Goal: Task Accomplishment & Management: Manage account settings

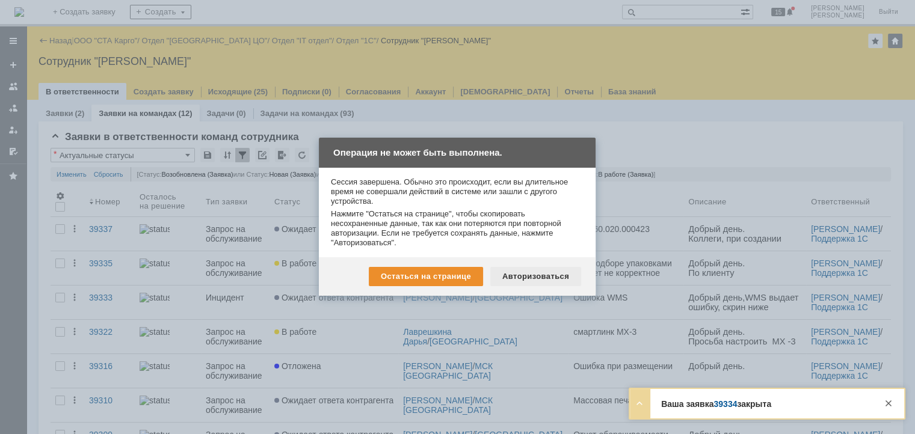
click at [517, 282] on div "Авторизоваться" at bounding box center [535, 276] width 91 height 19
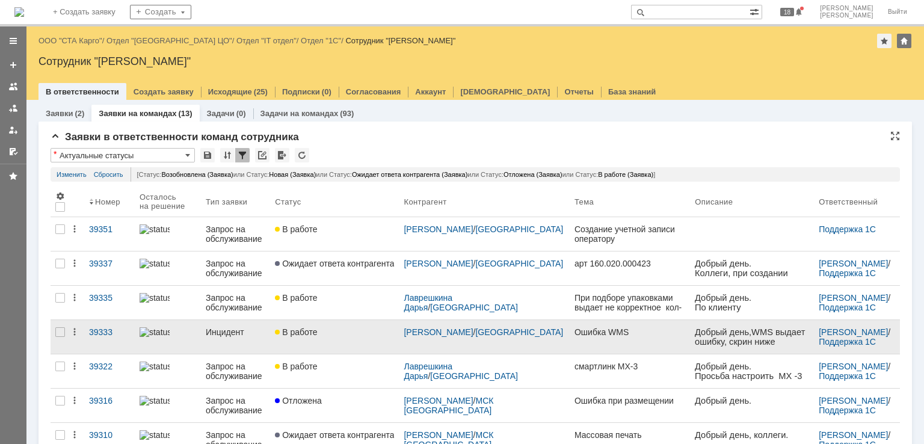
click at [362, 332] on div "В работе" at bounding box center [334, 332] width 119 height 10
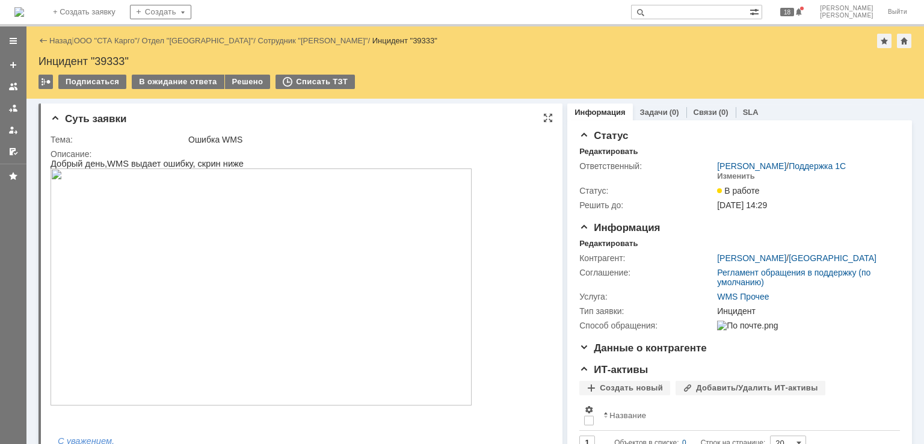
click at [265, 266] on img at bounding box center [261, 286] width 421 height 237
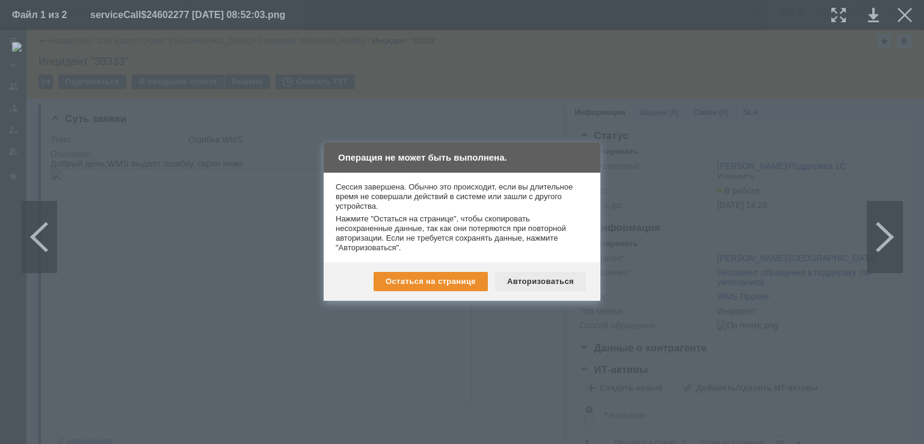
click at [539, 280] on div "Авторизоваться" at bounding box center [540, 281] width 91 height 19
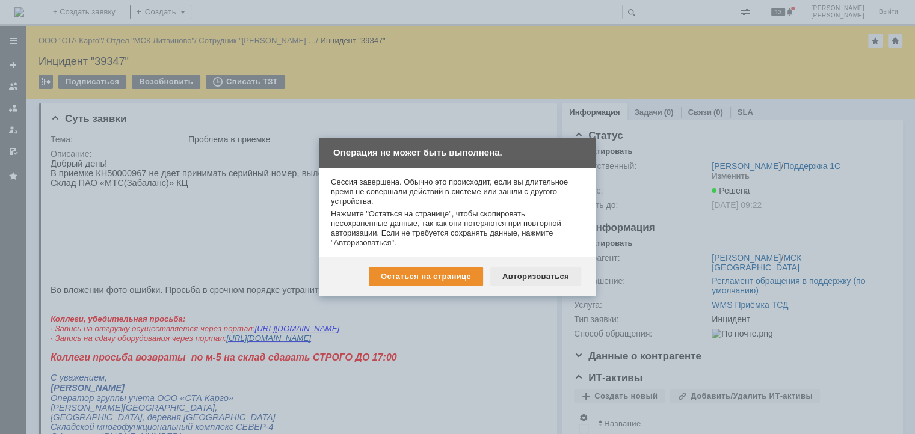
click at [540, 282] on div "Авторизоваться" at bounding box center [535, 276] width 91 height 19
click at [529, 263] on div "Остаться на странице Авторизоваться" at bounding box center [457, 277] width 277 height 39
click at [529, 272] on div "Авторизоваться" at bounding box center [535, 276] width 91 height 19
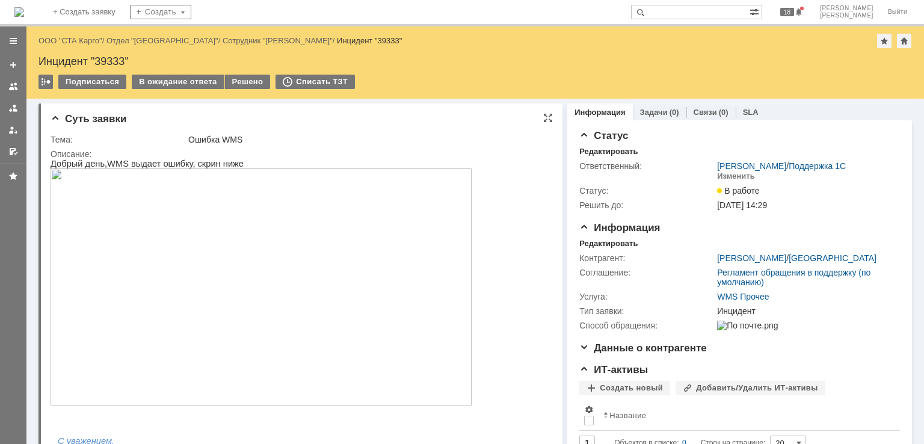
click at [273, 247] on img at bounding box center [261, 286] width 421 height 237
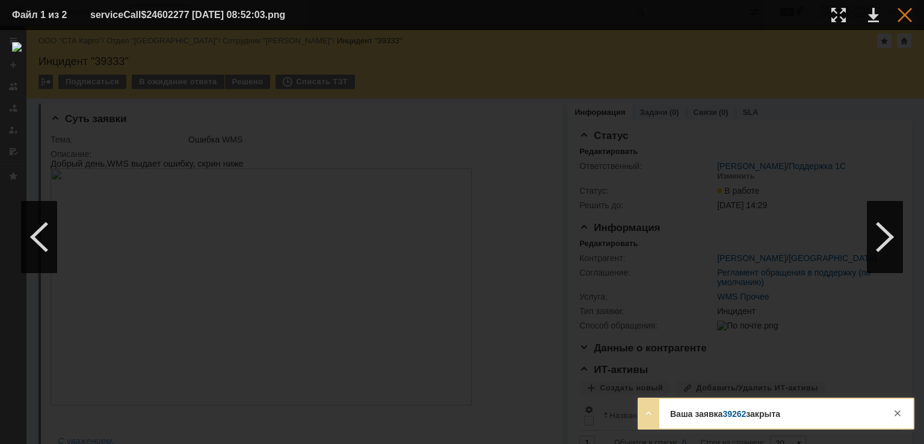
click at [903, 12] on div at bounding box center [905, 15] width 14 height 14
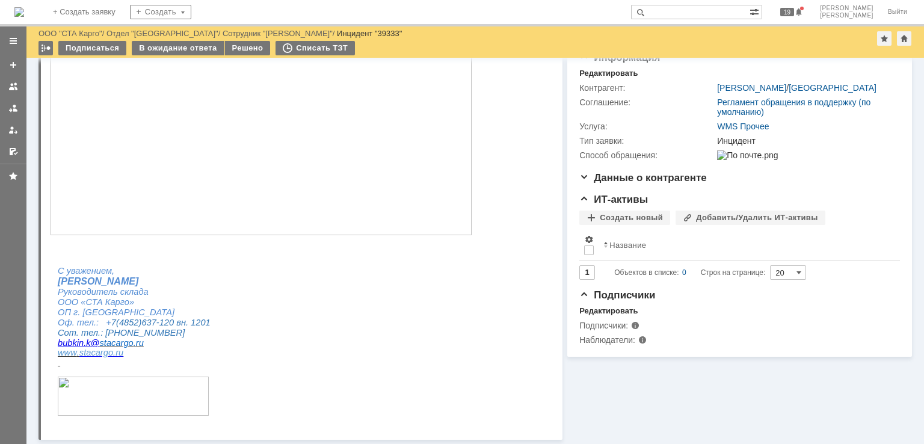
scroll to position [60, 0]
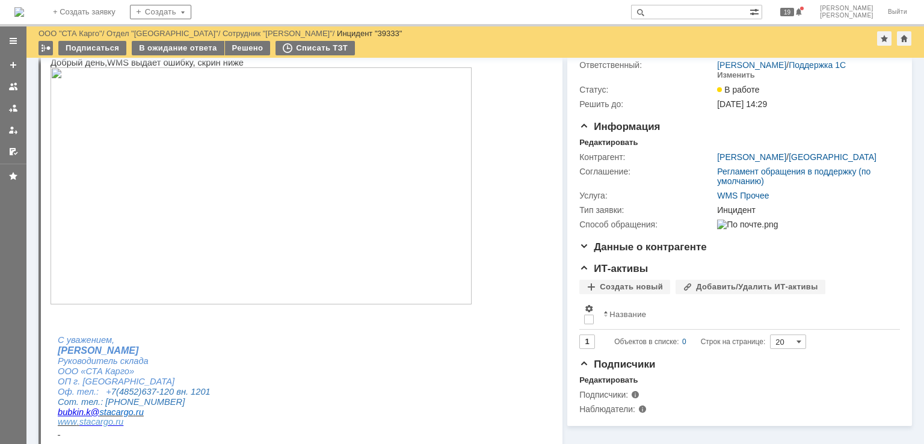
click at [282, 209] on img at bounding box center [261, 185] width 421 height 237
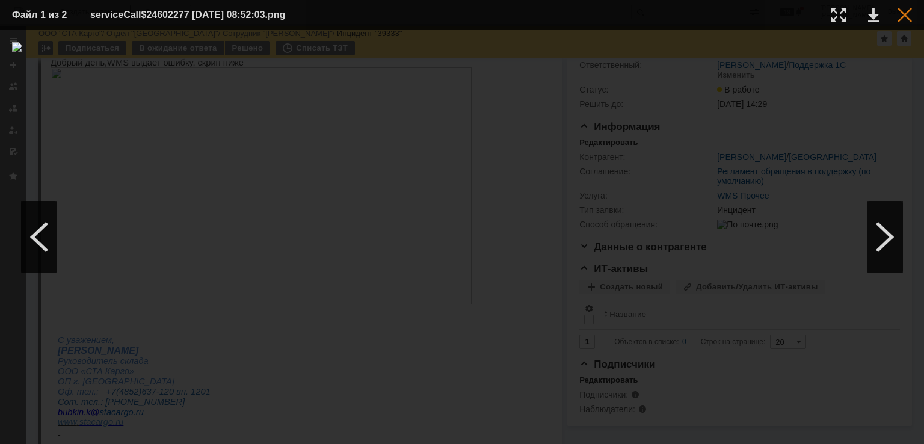
click at [898, 13] on div at bounding box center [905, 15] width 14 height 14
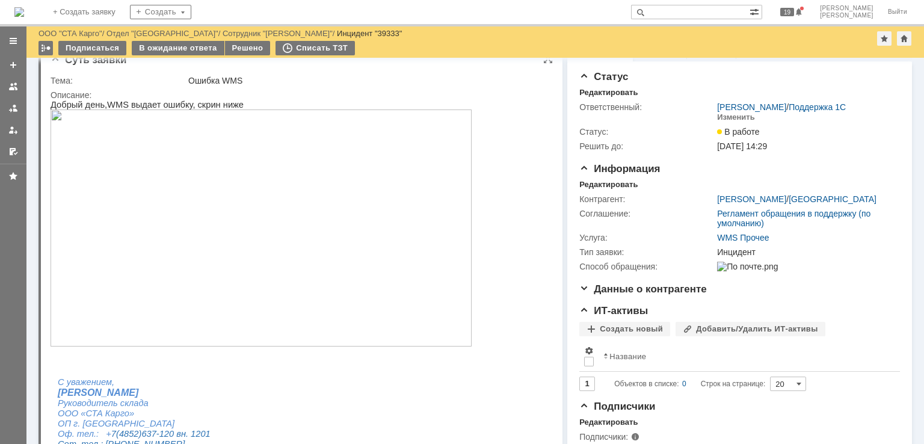
scroll to position [0, 0]
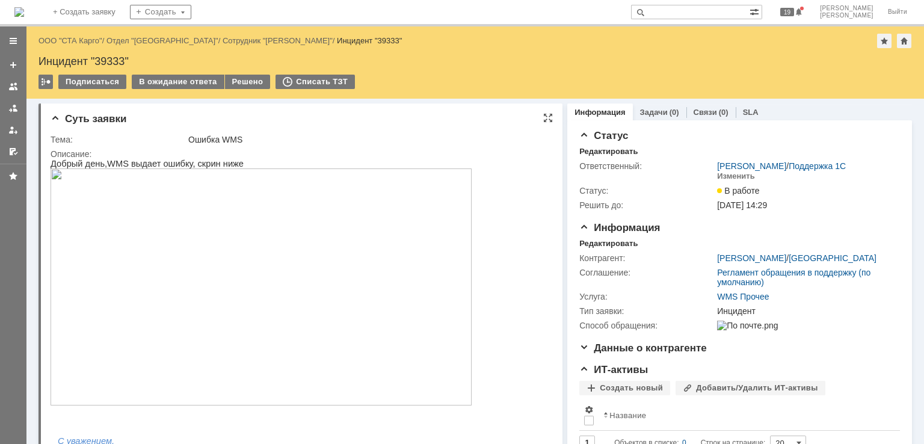
click at [213, 232] on img at bounding box center [261, 286] width 421 height 237
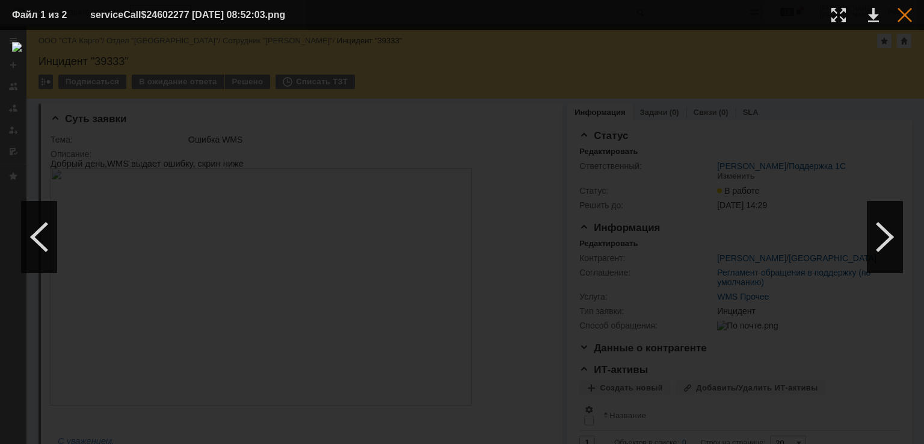
click at [898, 11] on div at bounding box center [905, 15] width 14 height 14
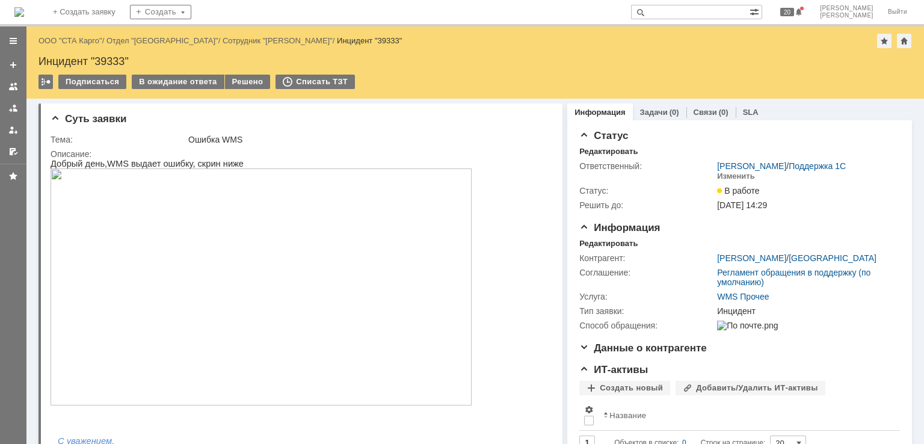
drag, startPoint x: 61, startPoint y: 42, endPoint x: 406, endPoint y: 31, distance: 345.0
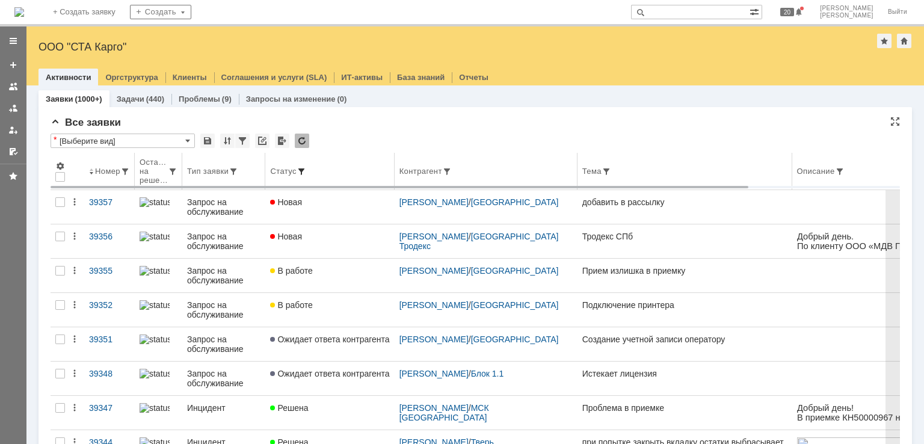
click at [306, 170] on span at bounding box center [302, 172] width 10 height 10
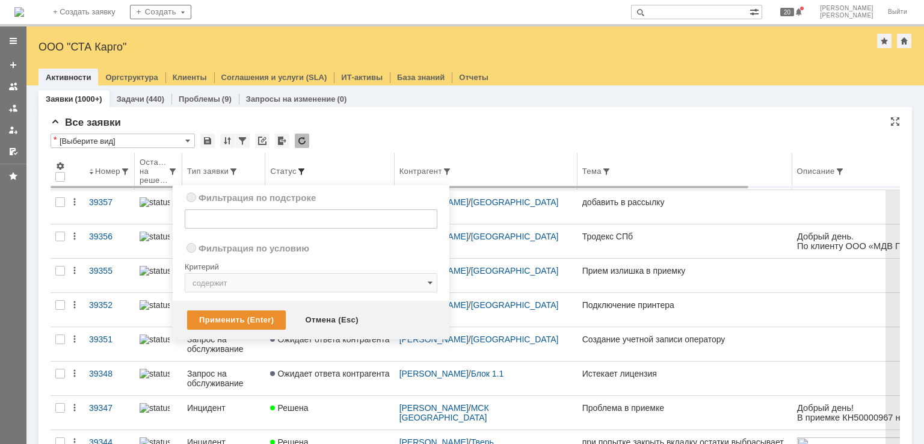
radio input "true"
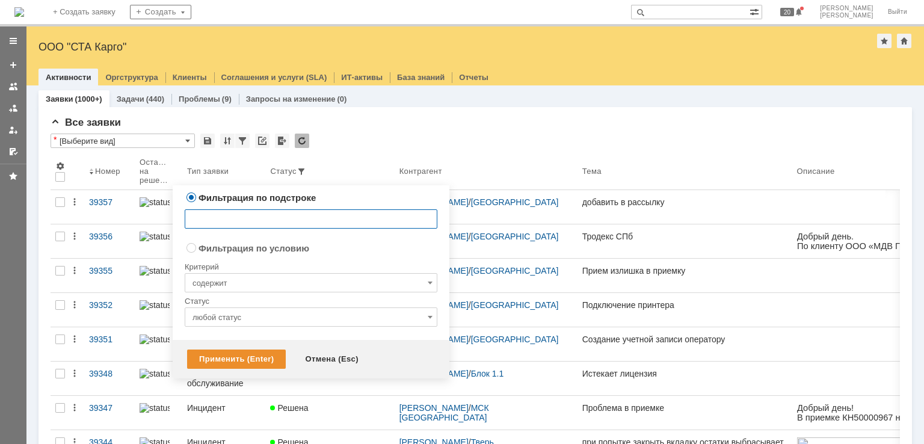
click at [243, 312] on input "любой статус" at bounding box center [311, 317] width 253 height 19
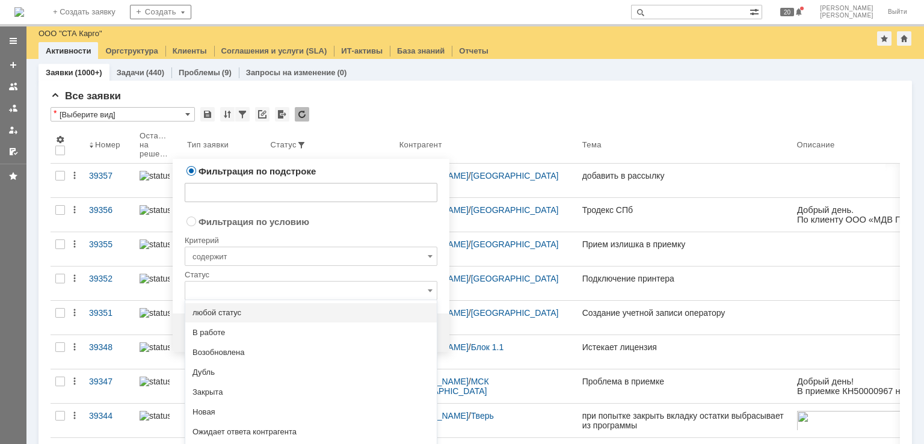
scroll to position [58, 0]
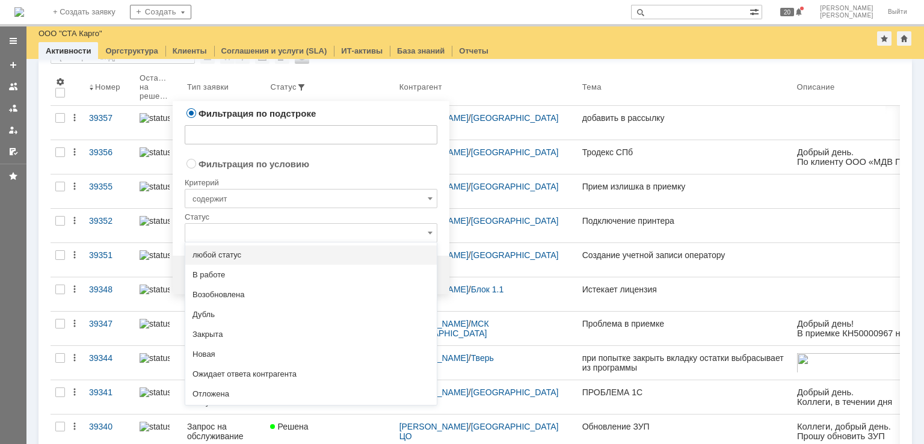
click at [253, 140] on input "text" at bounding box center [311, 134] width 253 height 19
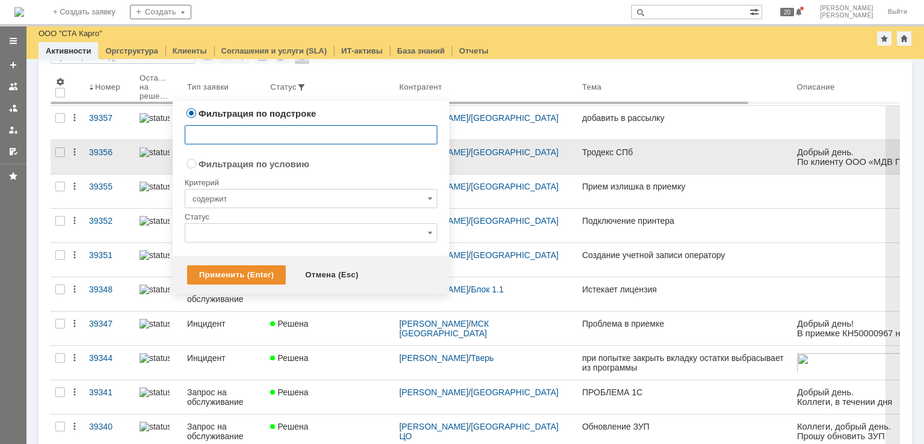
type input "любой статус"
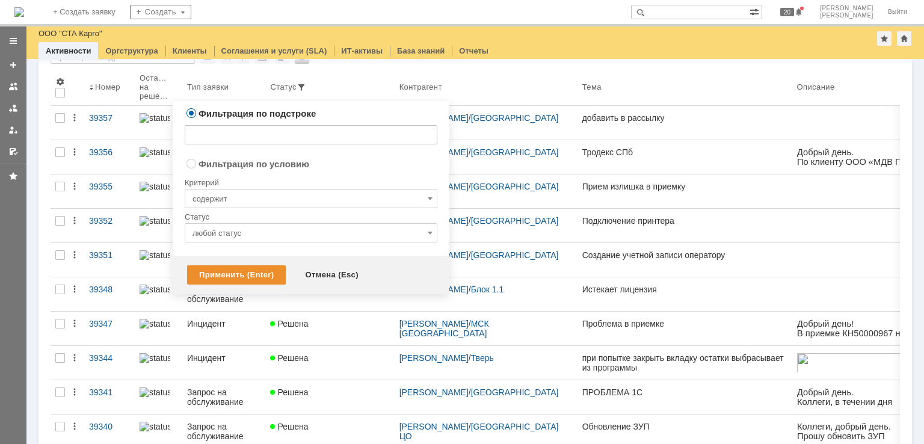
click at [257, 241] on input "любой статус" at bounding box center [311, 232] width 253 height 19
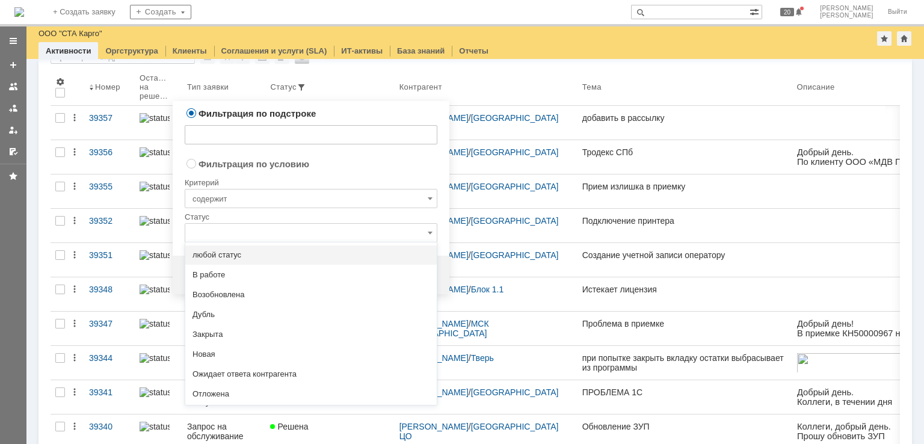
click at [279, 144] on input "text" at bounding box center [311, 134] width 253 height 19
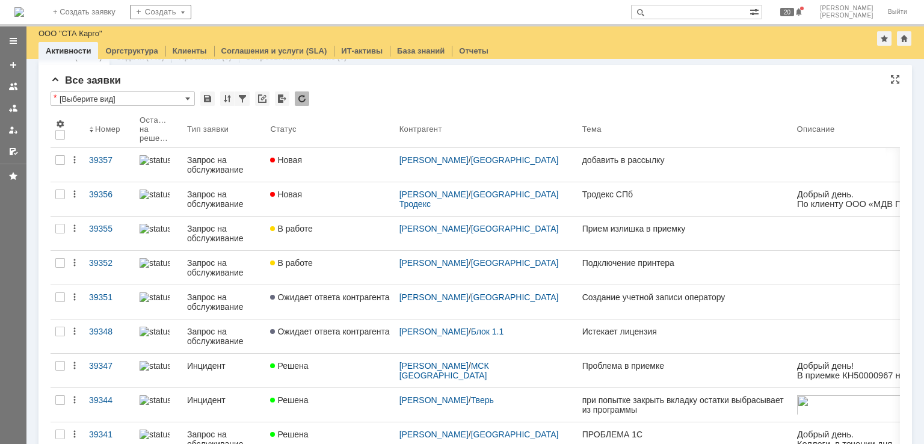
scroll to position [0, 0]
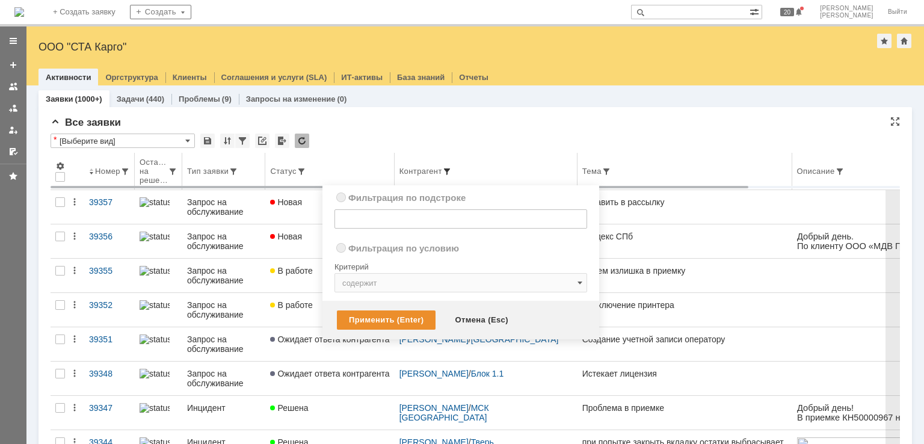
click at [452, 169] on span at bounding box center [447, 172] width 10 height 10
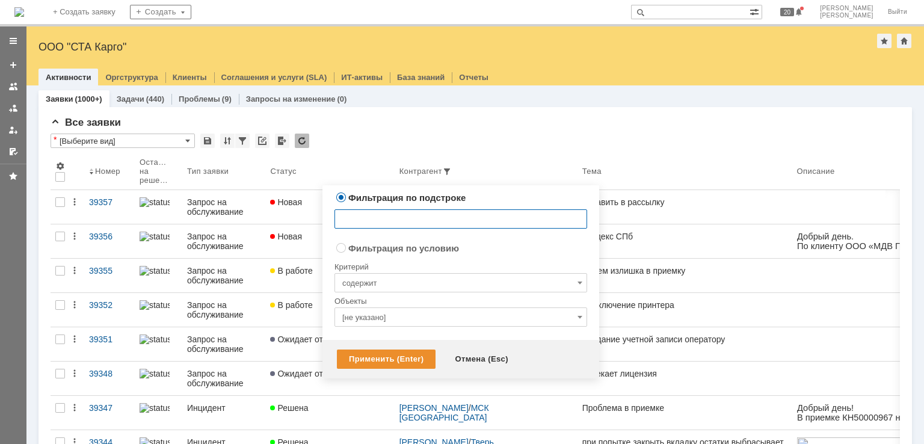
radio input "false"
radio input "true"
click at [395, 317] on input "[не указано]" at bounding box center [461, 317] width 253 height 19
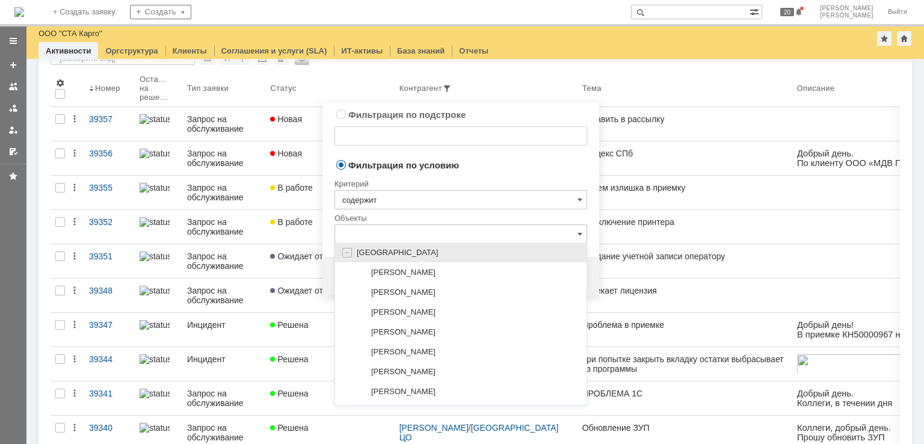
scroll to position [144, 0]
click at [398, 227] on input "text" at bounding box center [461, 233] width 253 height 19
click at [390, 253] on span "Новосибирск" at bounding box center [397, 253] width 81 height 9
type input "Новосибирск"
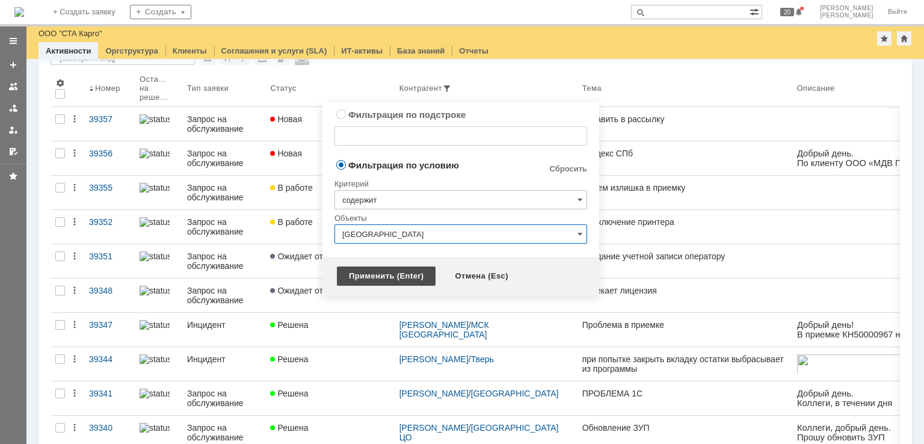
click at [380, 283] on div "Применить (Enter)" at bounding box center [386, 276] width 99 height 19
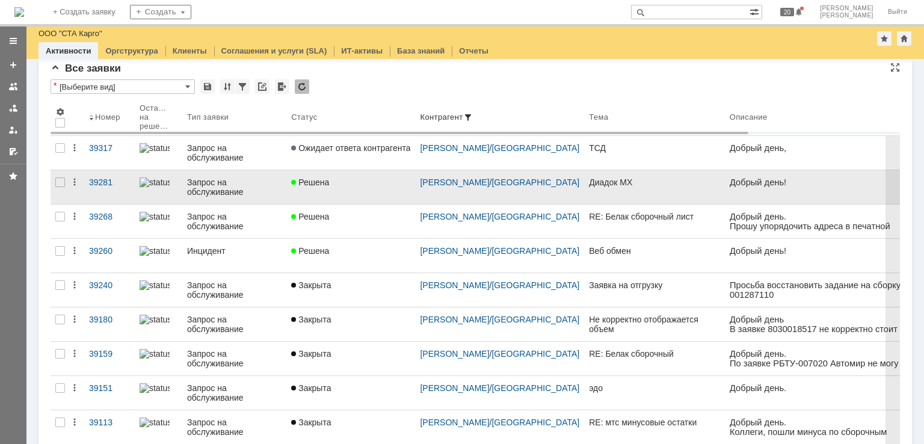
scroll to position [0, 0]
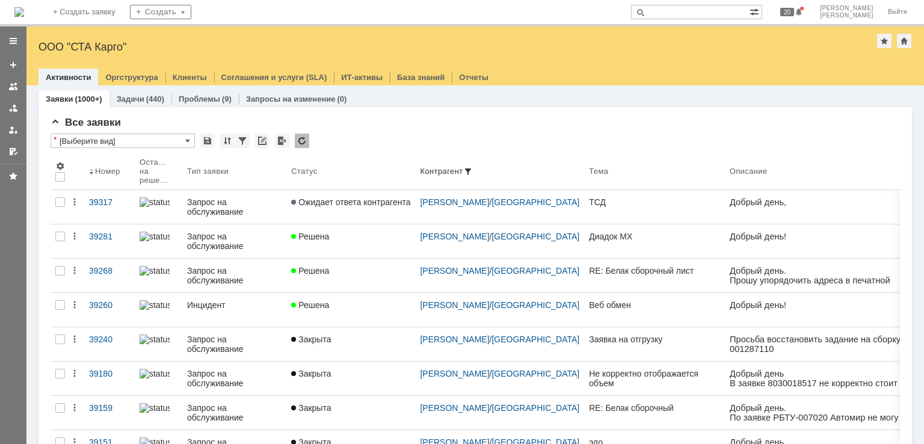
drag, startPoint x: 85, startPoint y: 37, endPoint x: 60, endPoint y: 22, distance: 28.9
click at [84, 36] on div "Назад | ООО "СТА Карго" ООО "СТА Карго" root$101 Активности Оргструктура Клиент…" at bounding box center [475, 55] width 898 height 59
click at [24, 15] on img at bounding box center [19, 12] width 10 height 10
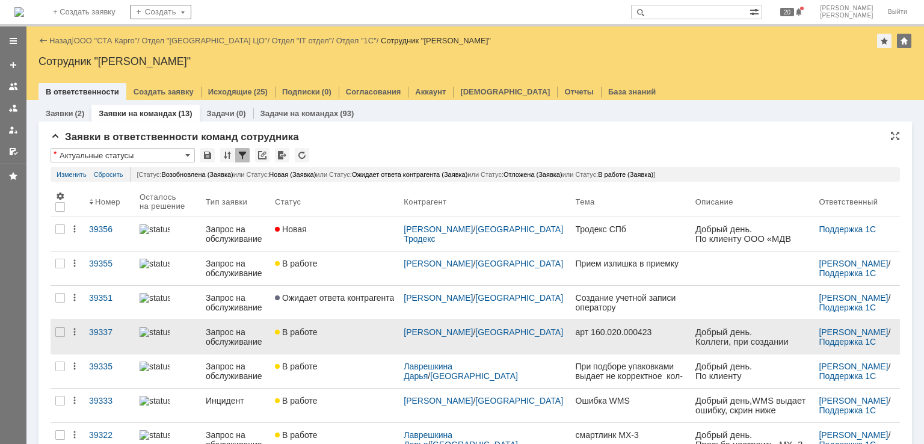
click at [331, 335] on div "В работе" at bounding box center [334, 332] width 119 height 10
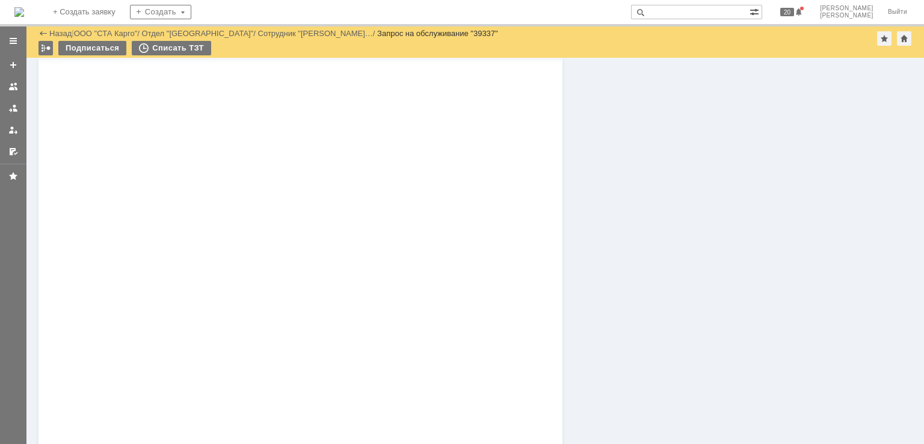
scroll to position [1233, 0]
click at [97, 39] on img at bounding box center [92, 34] width 11 height 10
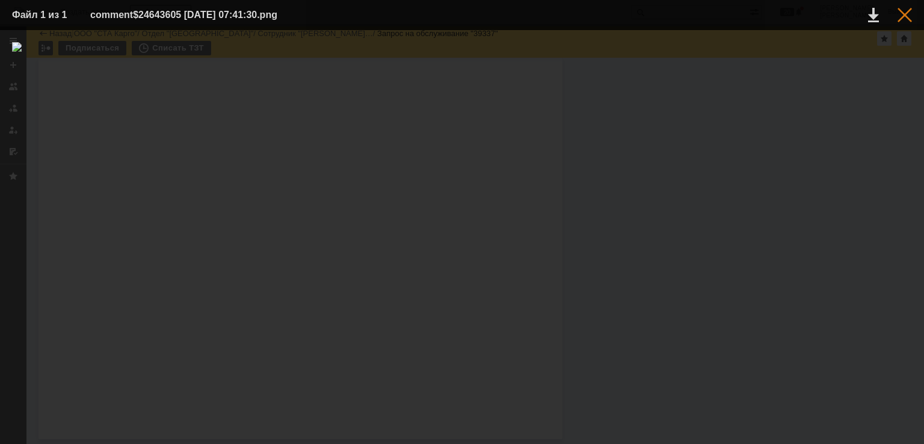
click at [902, 20] on div at bounding box center [905, 15] width 14 height 14
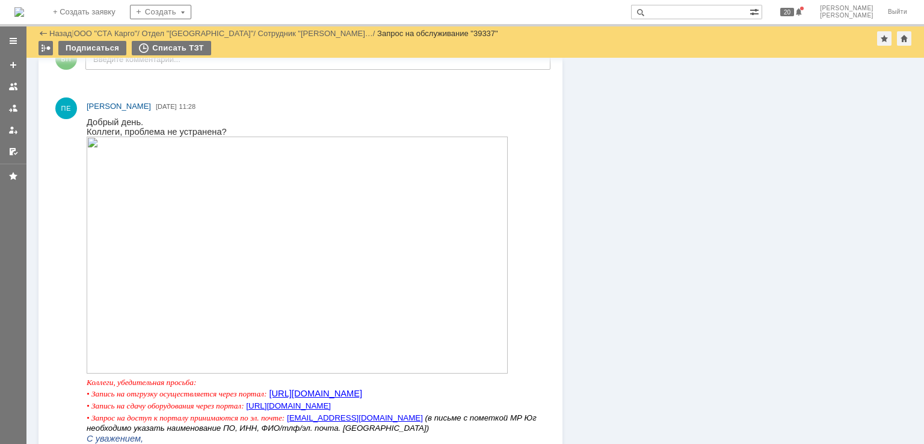
scroll to position [511, 0]
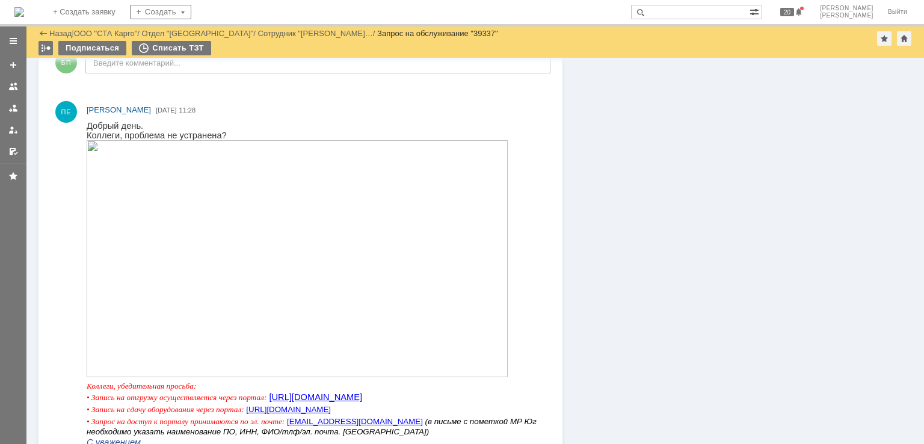
click at [277, 235] on img at bounding box center [297, 258] width 421 height 237
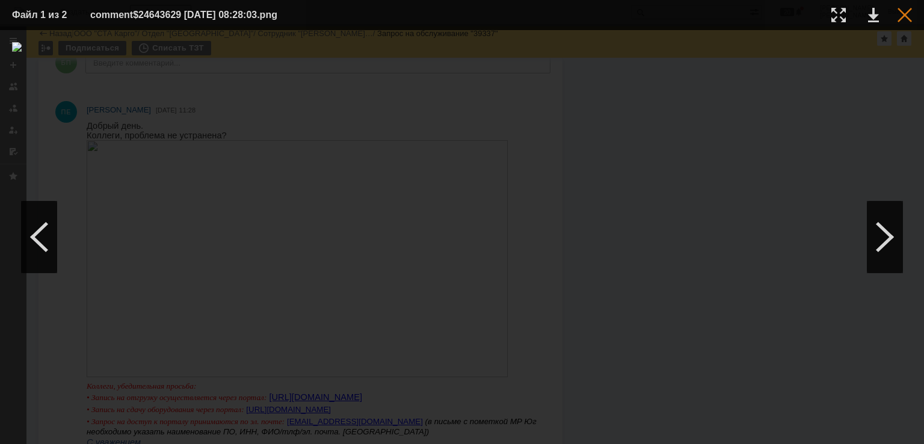
click at [901, 11] on div at bounding box center [905, 15] width 14 height 14
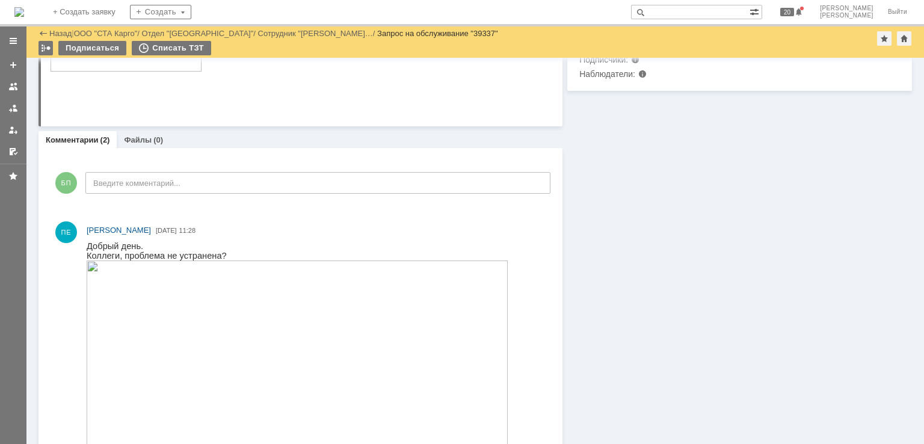
scroll to position [0, 0]
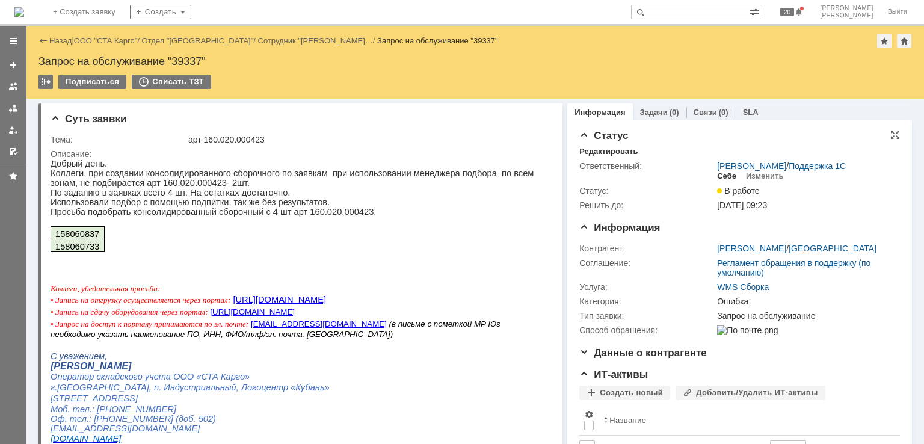
click at [722, 179] on div "Себе" at bounding box center [726, 177] width 19 height 10
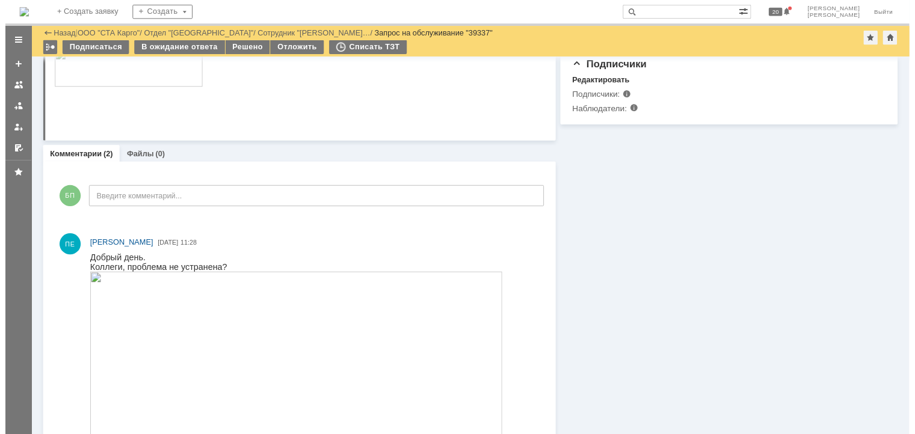
scroll to position [270, 0]
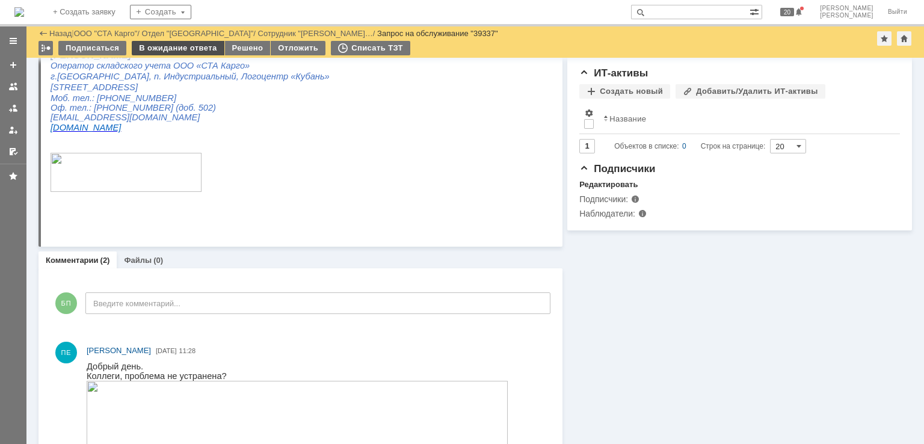
click at [200, 51] on div "В ожидание ответа" at bounding box center [178, 48] width 92 height 14
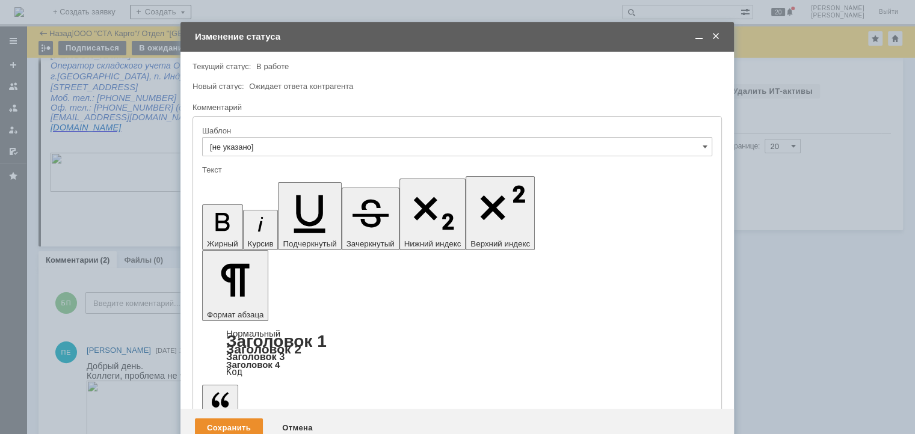
scroll to position [0, 0]
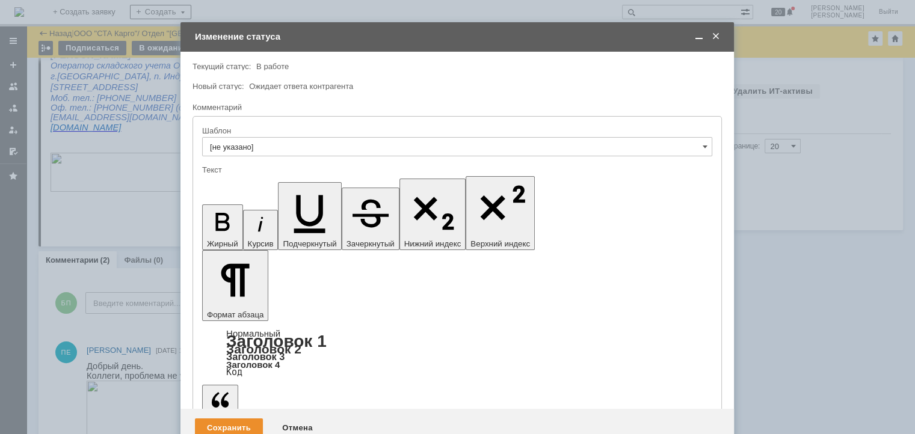
click at [697, 38] on span at bounding box center [699, 36] width 12 height 11
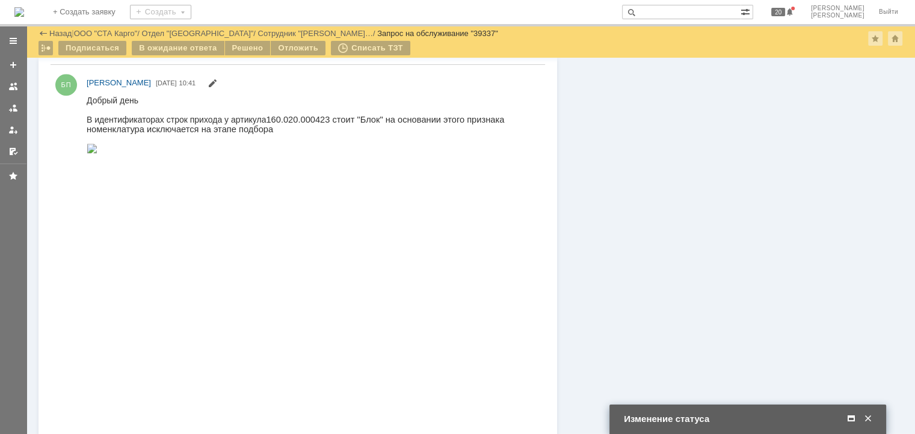
scroll to position [1242, 0]
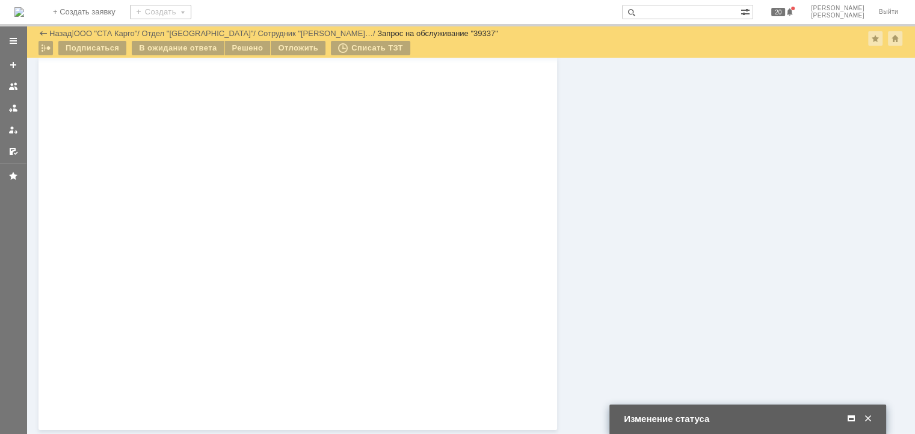
click at [840, 422] on div "Изменение статуса" at bounding box center [749, 419] width 250 height 11
click at [850, 419] on span at bounding box center [852, 419] width 12 height 11
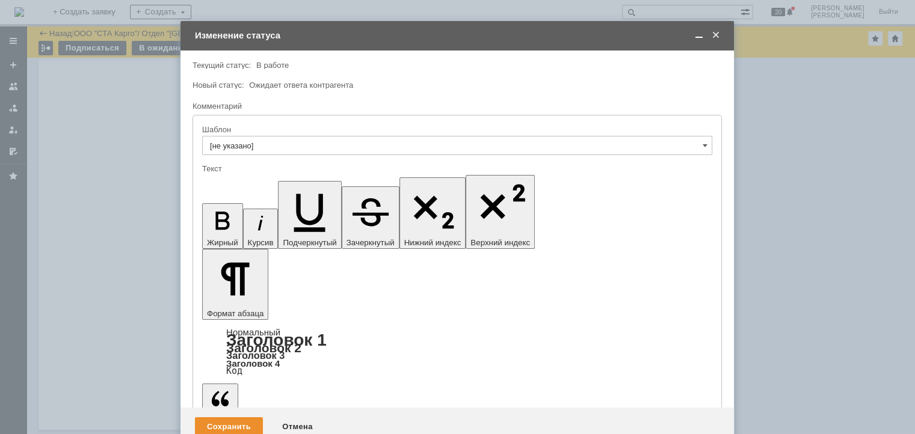
click at [700, 42] on div "Изменение статуса" at bounding box center [458, 36] width 527 height 14
click at [696, 39] on span at bounding box center [699, 35] width 12 height 11
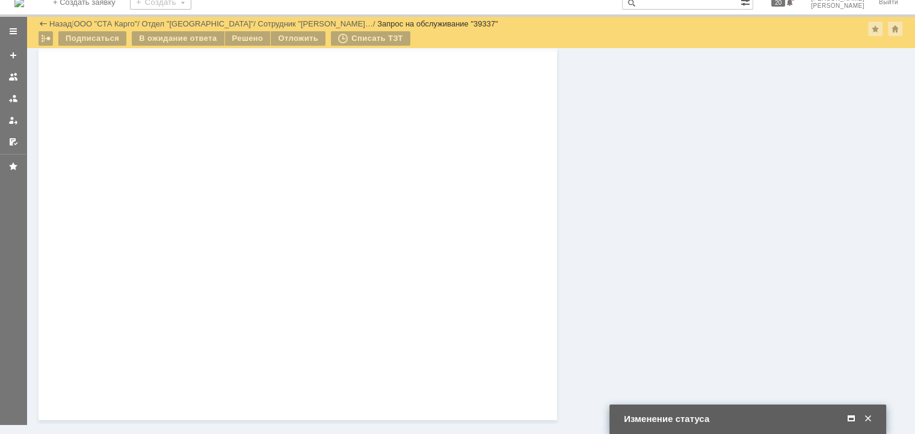
scroll to position [1182, 0]
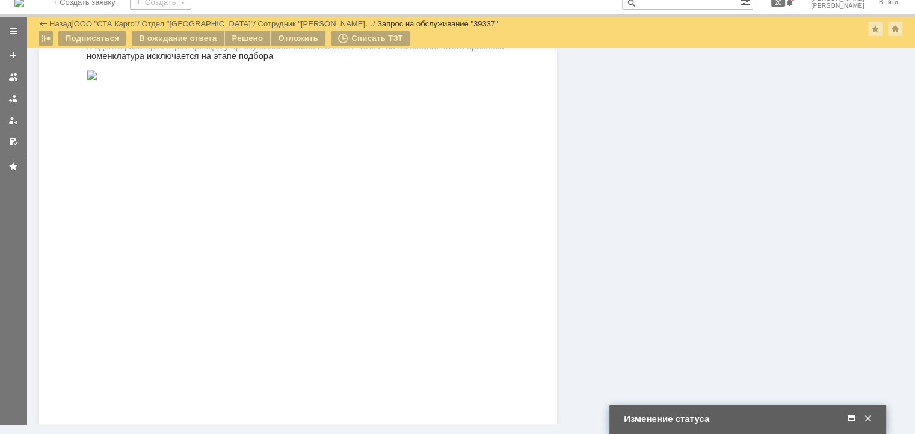
click at [97, 79] on img at bounding box center [92, 75] width 11 height 10
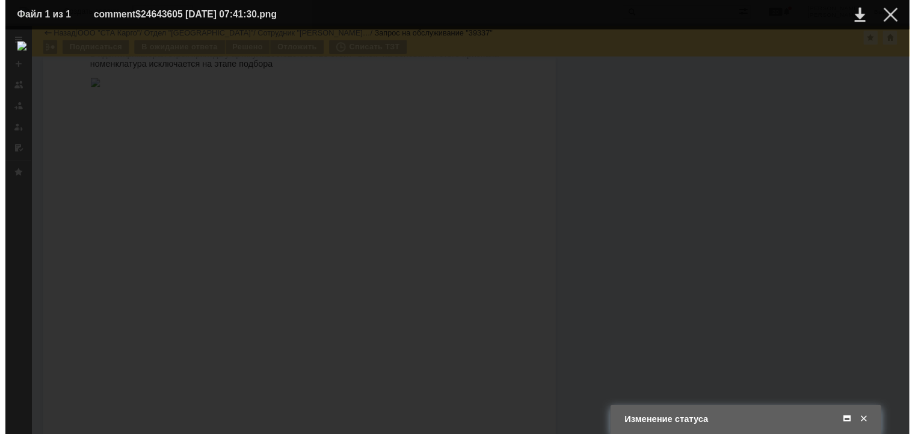
scroll to position [802, 0]
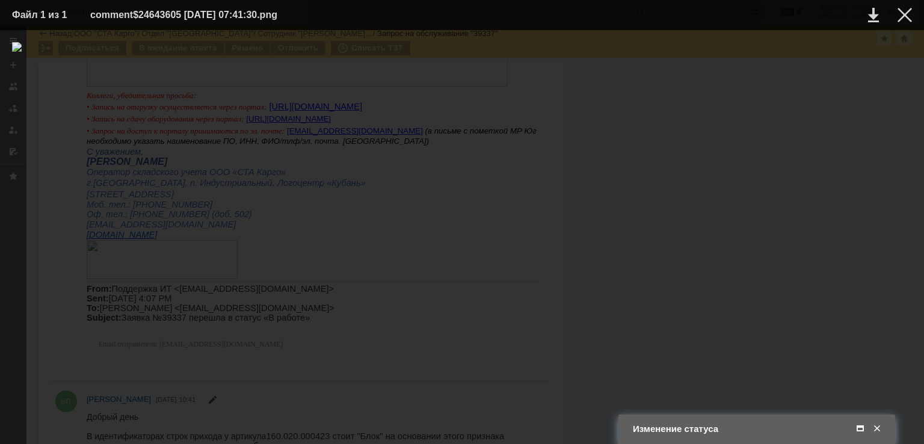
drag, startPoint x: 830, startPoint y: 383, endPoint x: 859, endPoint y: 412, distance: 41.3
click at [831, 383] on div at bounding box center [462, 237] width 900 height 390
click at [902, 13] on div at bounding box center [905, 15] width 14 height 14
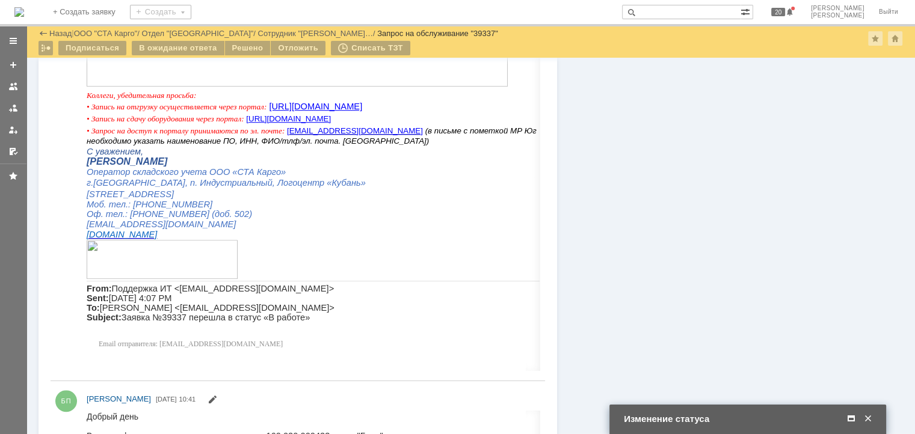
click at [855, 419] on span at bounding box center [852, 419] width 12 height 11
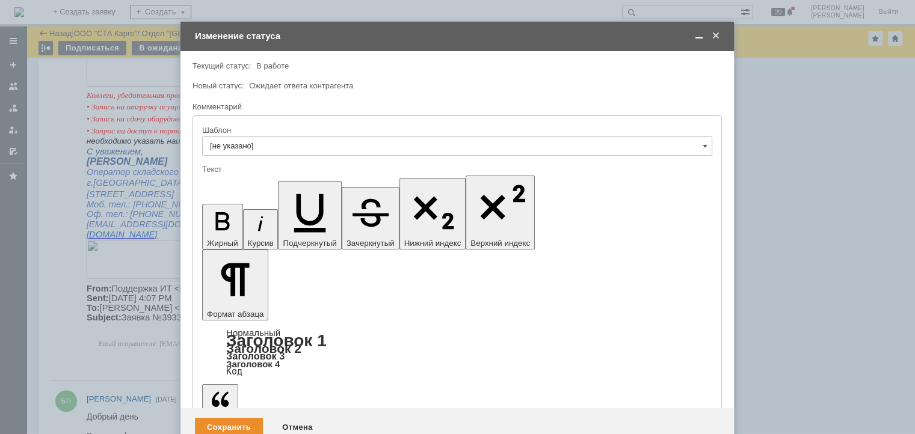
scroll to position [1242, 0]
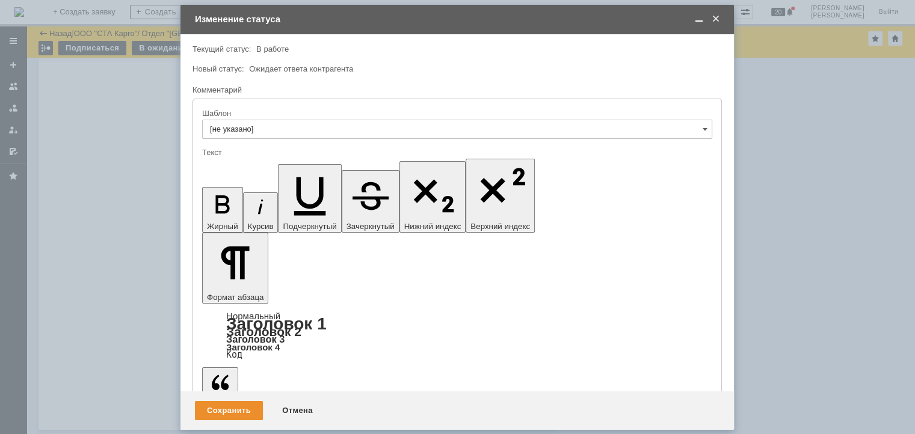
scroll to position [0, 0]
click at [696, 15] on span at bounding box center [699, 19] width 12 height 11
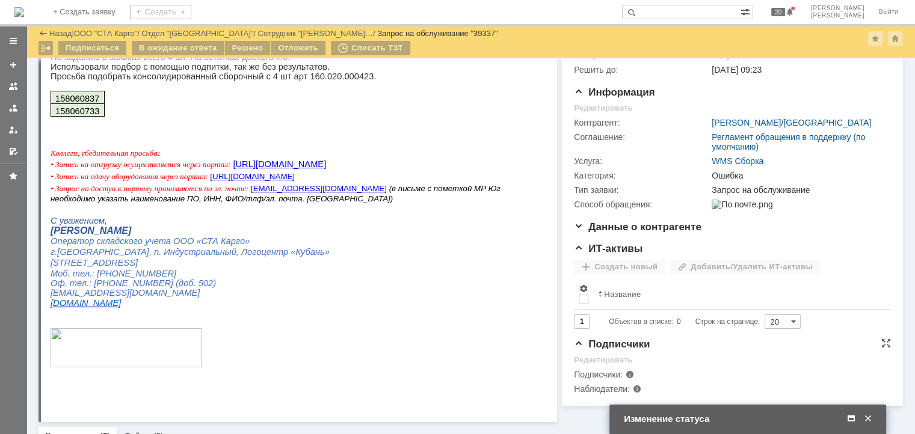
scroll to position [241, 0]
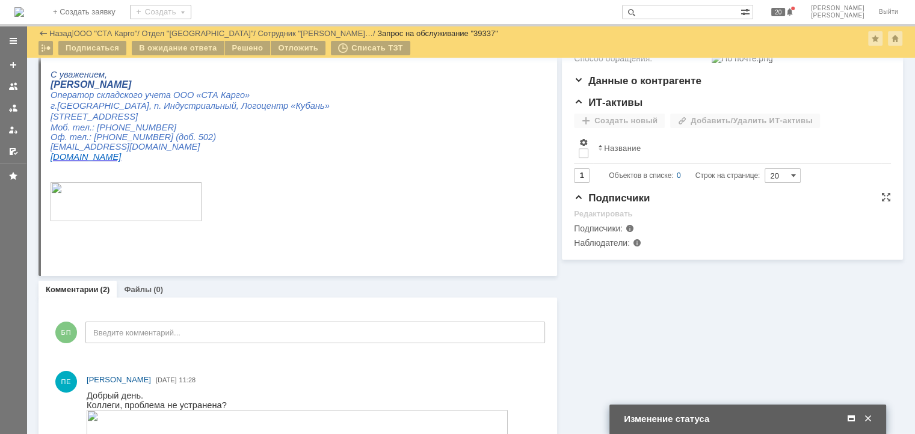
click at [585, 219] on div "Редактировать" at bounding box center [603, 214] width 58 height 10
click at [678, 415] on div "Изменение статуса" at bounding box center [749, 419] width 250 height 11
click at [587, 219] on div "Редактировать" at bounding box center [603, 214] width 58 height 10
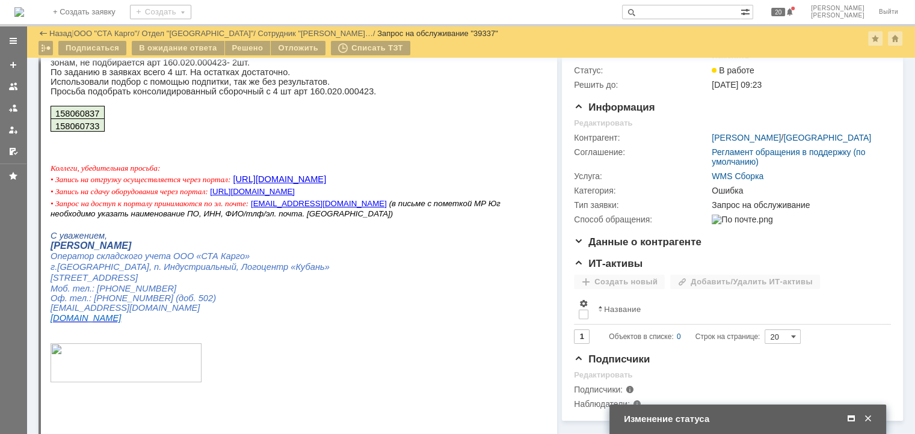
scroll to position [181, 0]
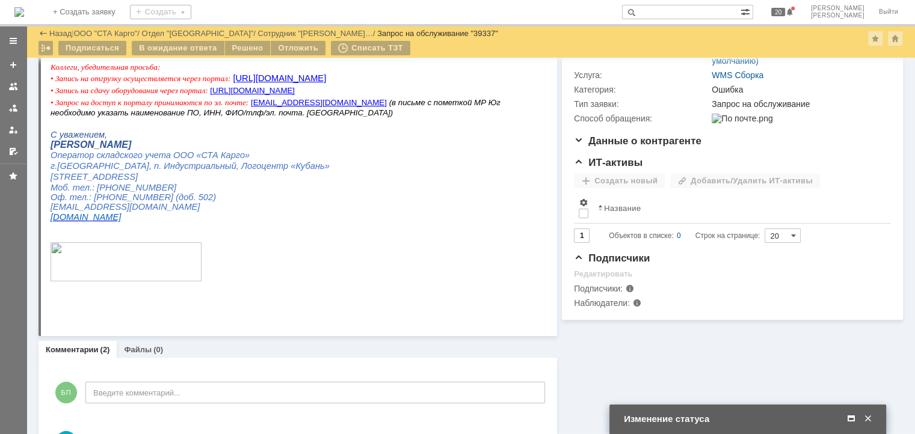
click at [850, 419] on span at bounding box center [852, 419] width 12 height 11
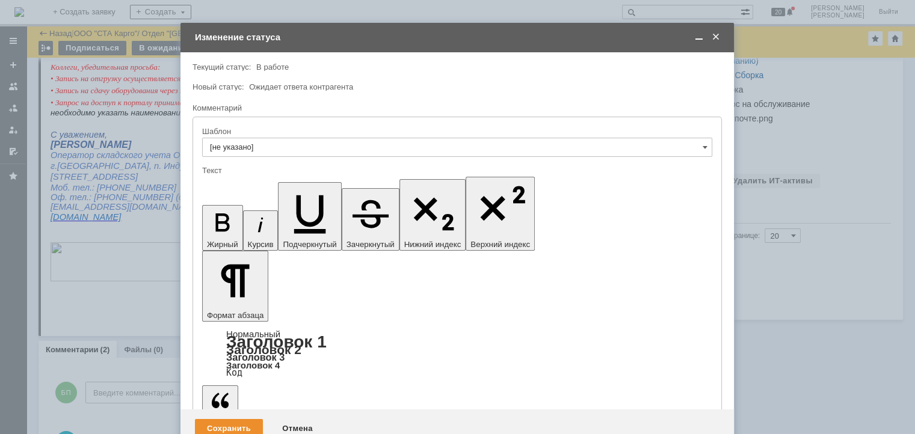
click at [716, 34] on span at bounding box center [716, 37] width 12 height 11
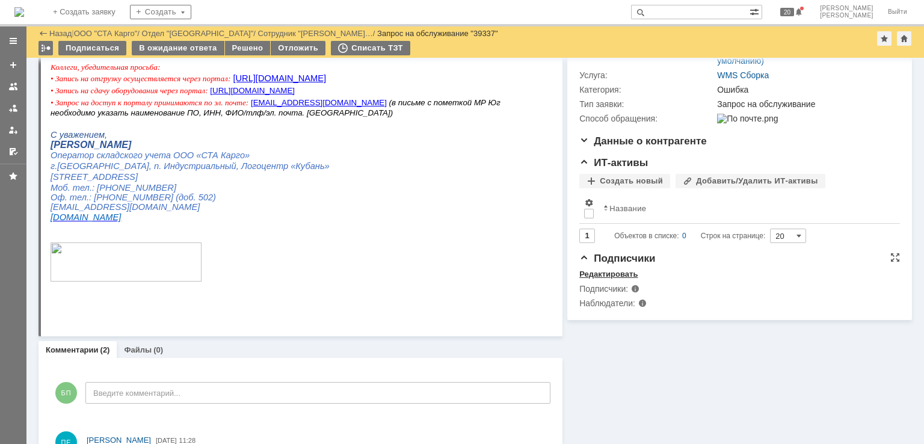
click at [585, 279] on div "Редактировать" at bounding box center [609, 275] width 58 height 10
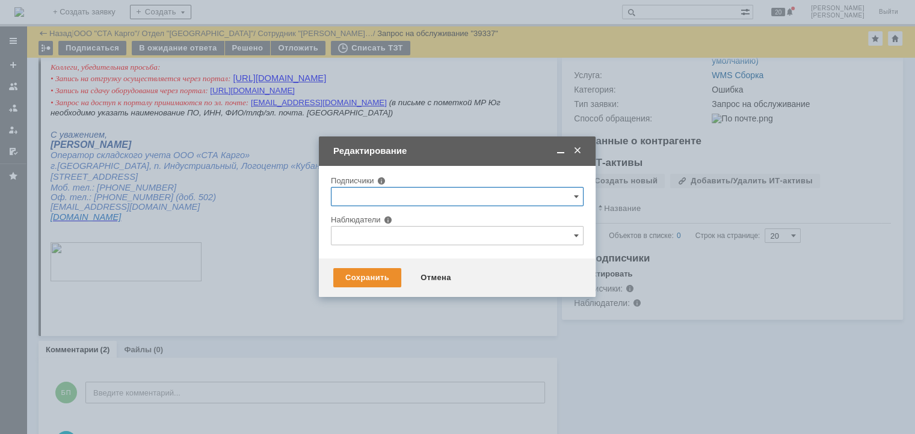
click at [383, 193] on input "text" at bounding box center [457, 196] width 253 height 19
drag, startPoint x: 407, startPoint y: 196, endPoint x: 425, endPoint y: 178, distance: 25.5
click at [407, 196] on input "text" at bounding box center [457, 196] width 253 height 19
click at [440, 168] on div "Внимание! Подписчики Наблюдатели" at bounding box center [457, 212] width 277 height 93
click at [395, 232] on input "text" at bounding box center [457, 235] width 253 height 19
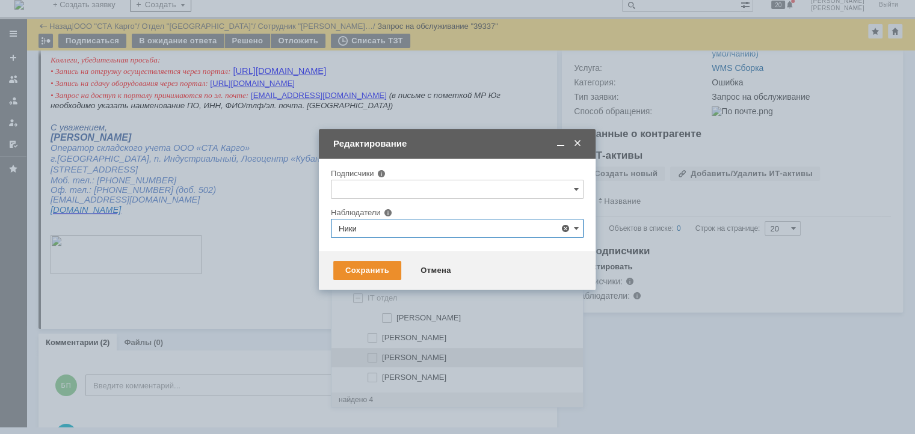
scroll to position [10, 0]
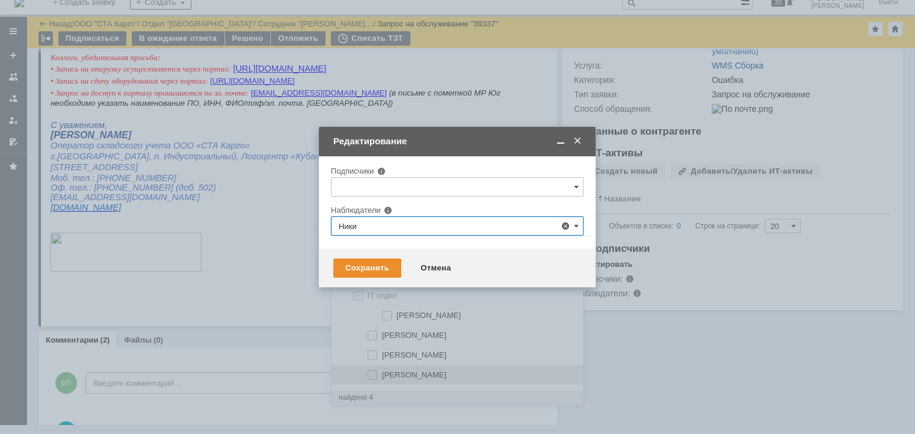
click at [409, 376] on span "[PERSON_NAME]" at bounding box center [414, 375] width 64 height 9
click at [377, 376] on input "[PERSON_NAME]" at bounding box center [373, 376] width 8 height 8
type input "[PERSON_NAME]"
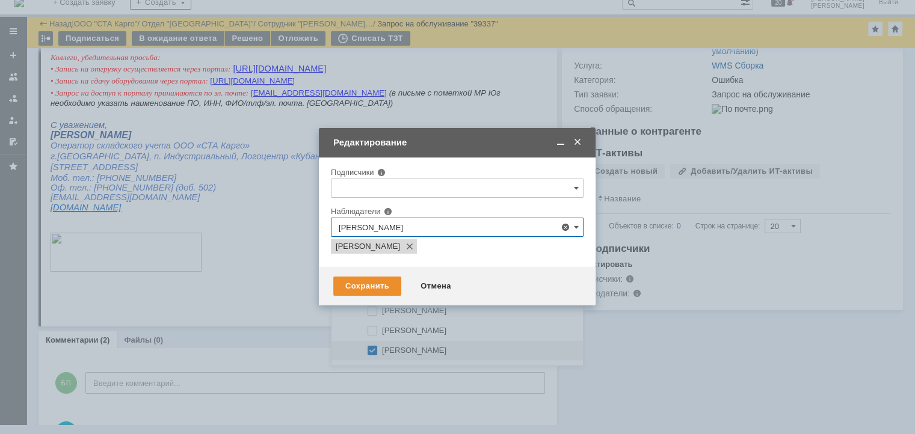
click at [463, 198] on div at bounding box center [457, 202] width 253 height 8
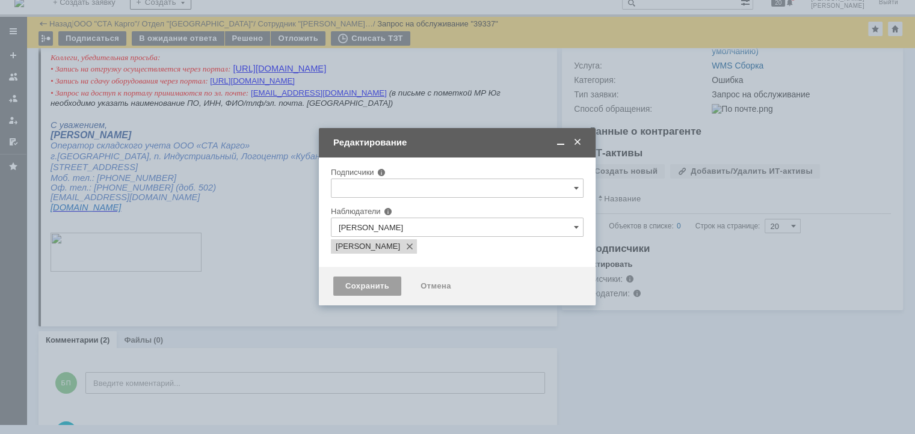
click at [368, 285] on div "Сохранить" at bounding box center [367, 286] width 68 height 19
click at [365, 286] on div "Сохранить" at bounding box center [367, 286] width 68 height 19
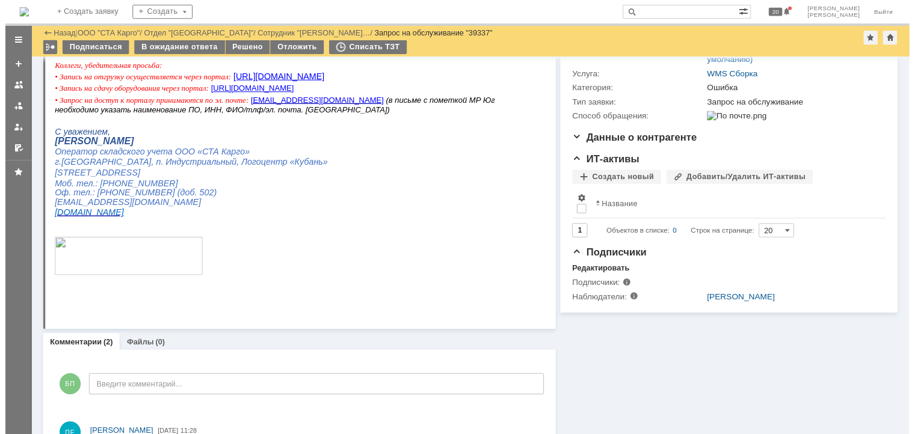
scroll to position [0, 0]
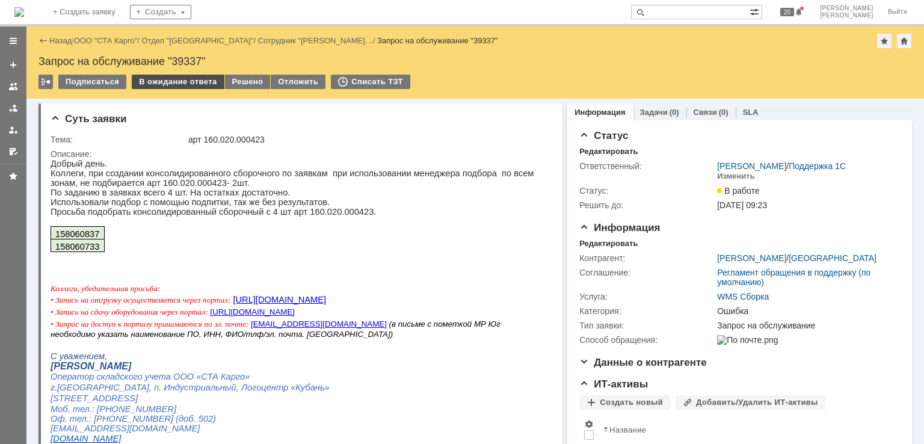
click at [183, 84] on div "В ожидание ответа" at bounding box center [178, 82] width 92 height 14
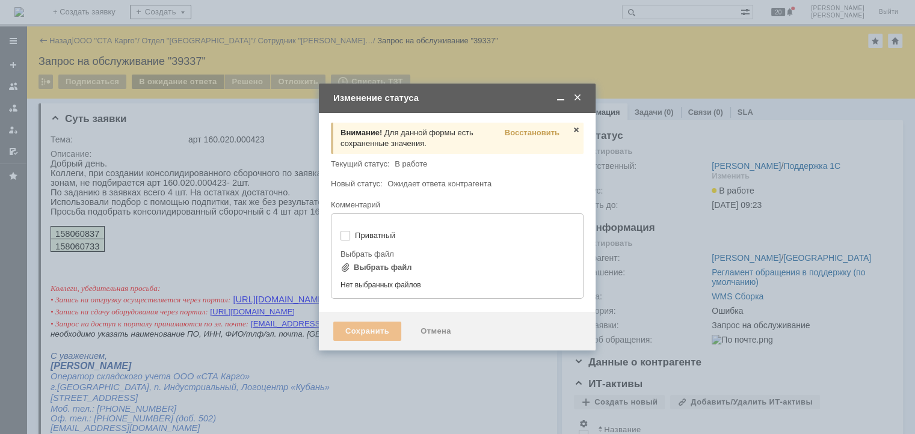
type input "[не указано]"
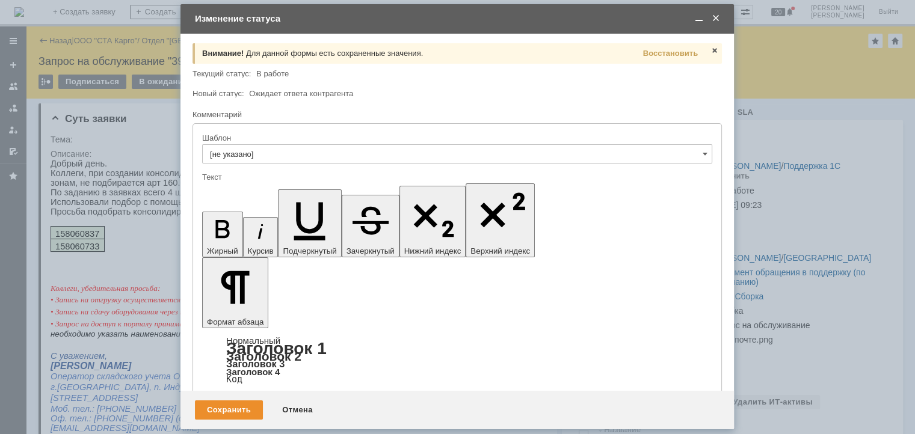
drag, startPoint x: 381, startPoint y: 3374, endPoint x: 205, endPoint y: 3369, distance: 175.8
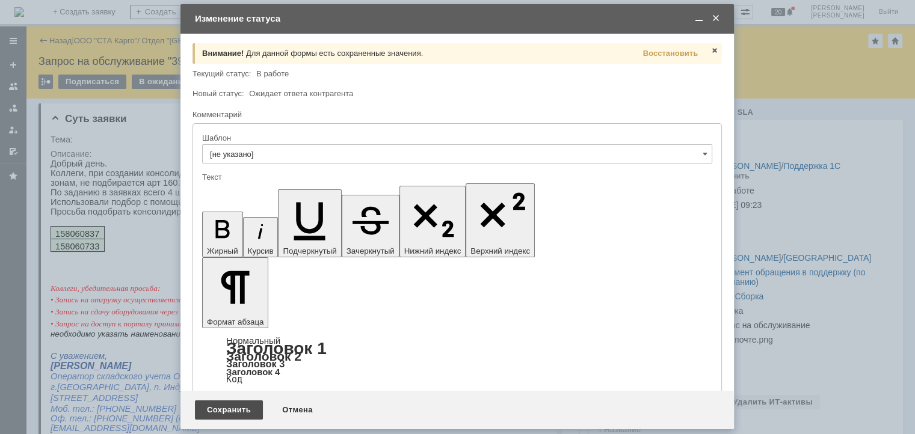
click at [238, 406] on div "Сохранить" at bounding box center [229, 410] width 68 height 19
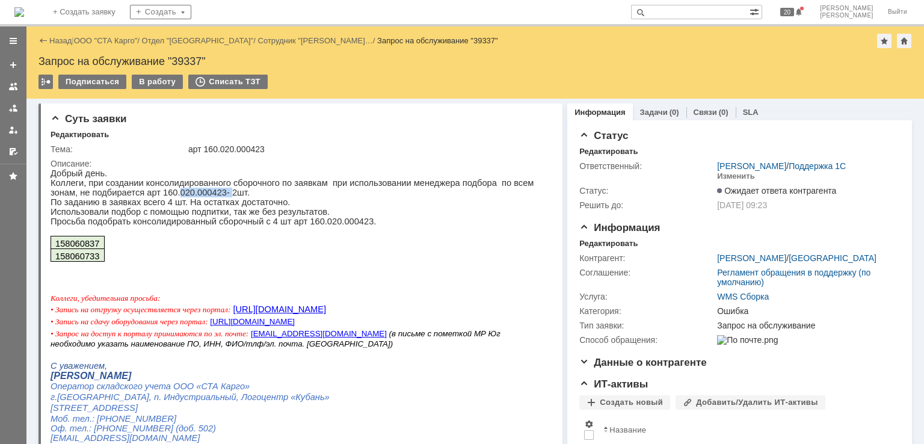
drag, startPoint x: 161, startPoint y: 194, endPoint x: 179, endPoint y: 197, distance: 17.6
click at [179, 197] on p "Коллеги, при создании консолидированного сборочного по заявкам при использовани…" at bounding box center [297, 187] width 492 height 19
click at [209, 205] on p "По заданию в заявках всего 4 шт. На остатках достаточно." at bounding box center [297, 202] width 492 height 10
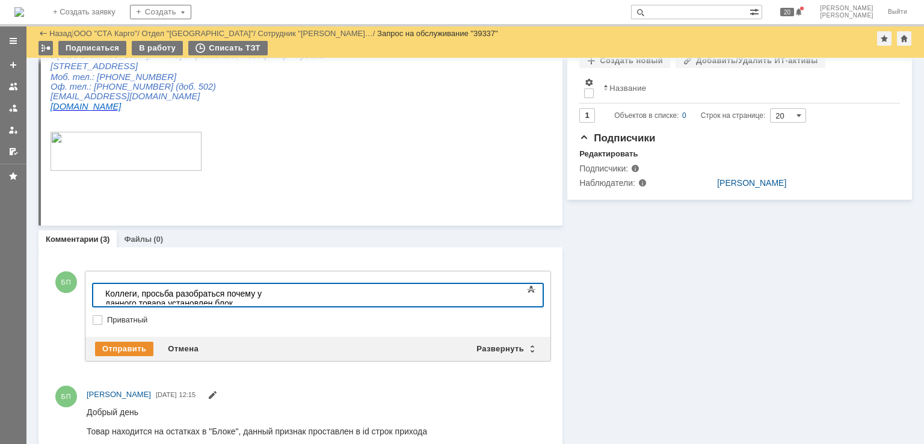
click at [276, 298] on div "Коллеги, просьба разобраться почему у данного товара установлен блок" at bounding box center [190, 298] width 171 height 19
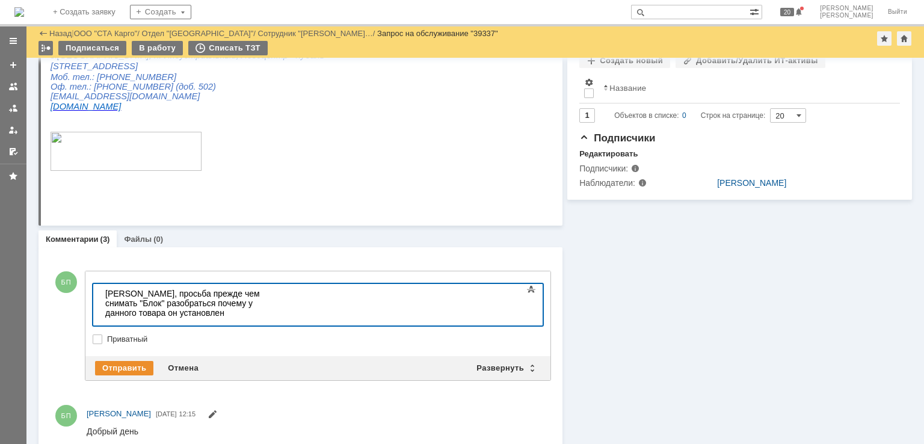
drag, startPoint x: 282, startPoint y: 316, endPoint x: 210, endPoint y: 311, distance: 72.4
click at [210, 327] on div "Возможно данный товар нельзя отгружать" at bounding box center [190, 332] width 171 height 10
drag, startPoint x: 215, startPoint y: 311, endPoint x: 229, endPoint y: 314, distance: 14.0
click at [216, 327] on div "Возможно данный товар нельзя отгружать" at bounding box center [190, 332] width 171 height 10
click at [229, 327] on div "Возможно данный товар нельзя отгружать" at bounding box center [190, 332] width 171 height 10
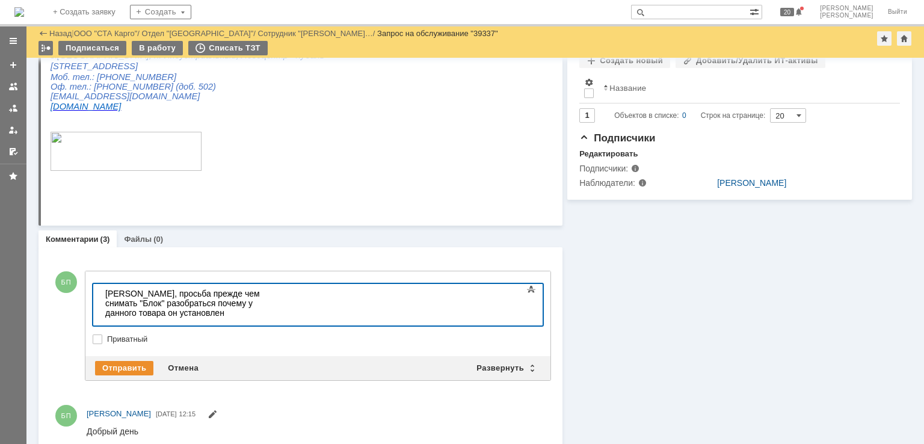
drag, startPoint x: 230, startPoint y: 314, endPoint x: 208, endPoint y: 314, distance: 22.9
click at [208, 327] on div "Возможно данный товар нельзя отгружать" at bounding box center [190, 332] width 171 height 10
drag, startPoint x: 283, startPoint y: 314, endPoint x: 205, endPoint y: 317, distance: 78.3
click at [205, 327] on div "Возможно данный товар НЕЛЬЗЯ отгружать" at bounding box center [190, 332] width 171 height 10
click at [525, 297] on span at bounding box center [531, 289] width 14 height 14
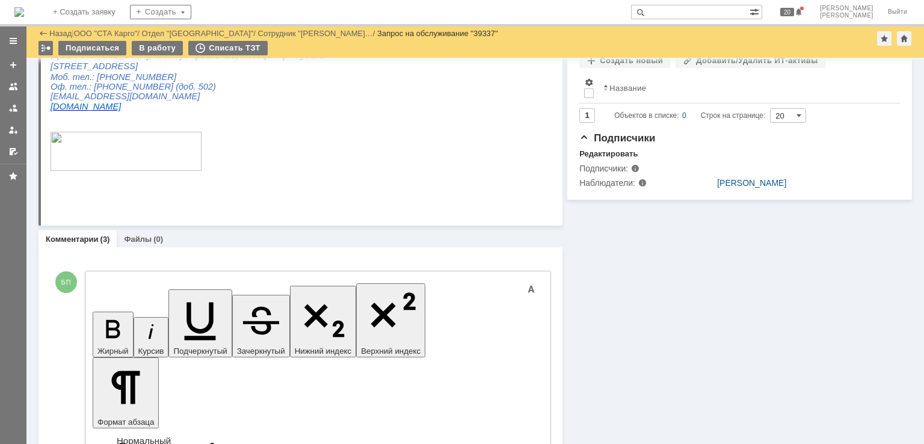
click at [106, 320] on icon "button" at bounding box center [113, 329] width 14 height 18
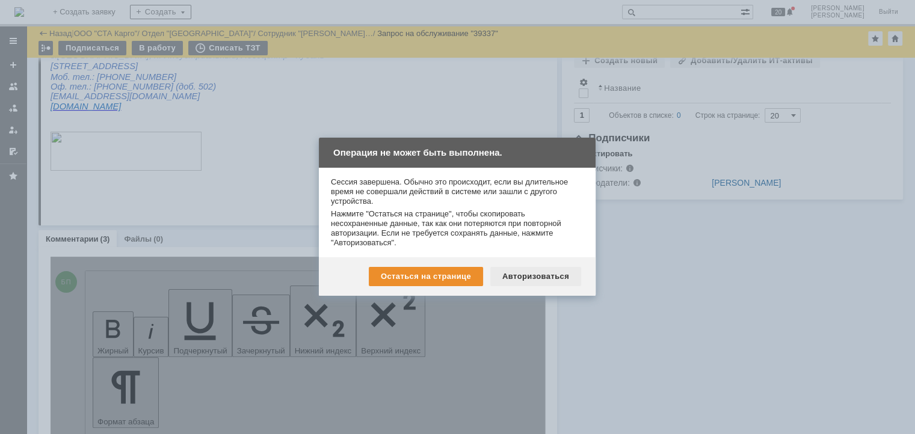
click at [546, 268] on div "Авторизоваться" at bounding box center [535, 276] width 91 height 19
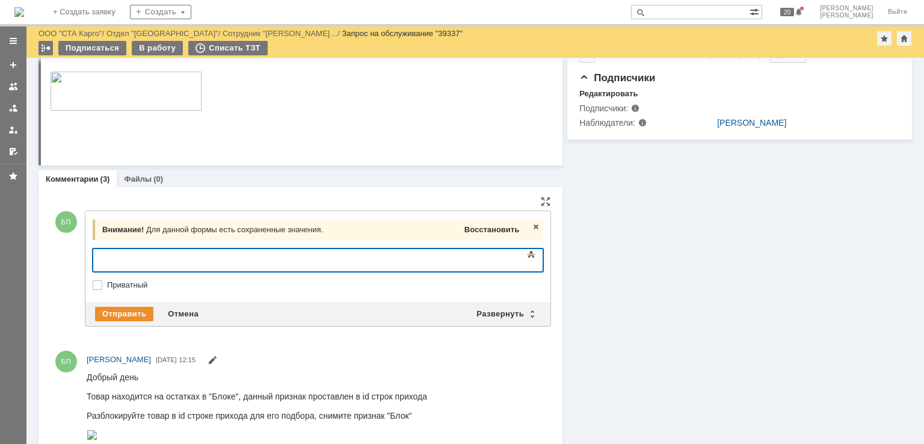
click at [515, 229] on div "Восстановить" at bounding box center [492, 230] width 60 height 16
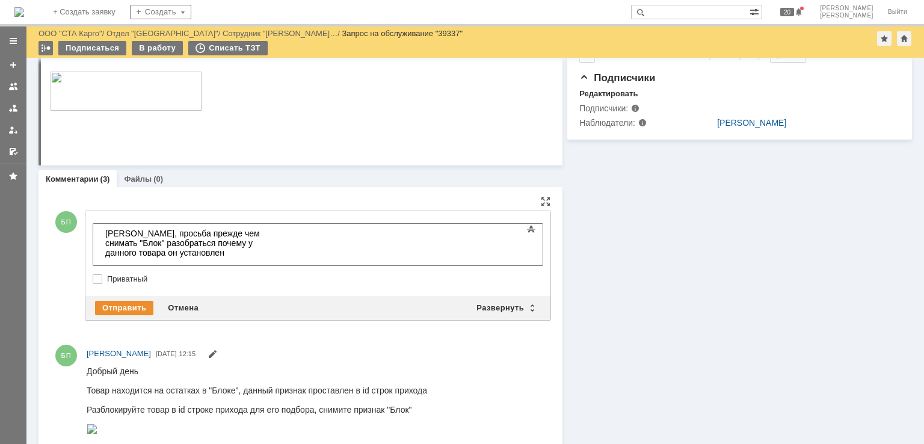
click at [276, 229] on div "Коллеги, просьба прежде чем снимать "Блок" разобраться почему у данного товара …" at bounding box center [190, 243] width 171 height 29
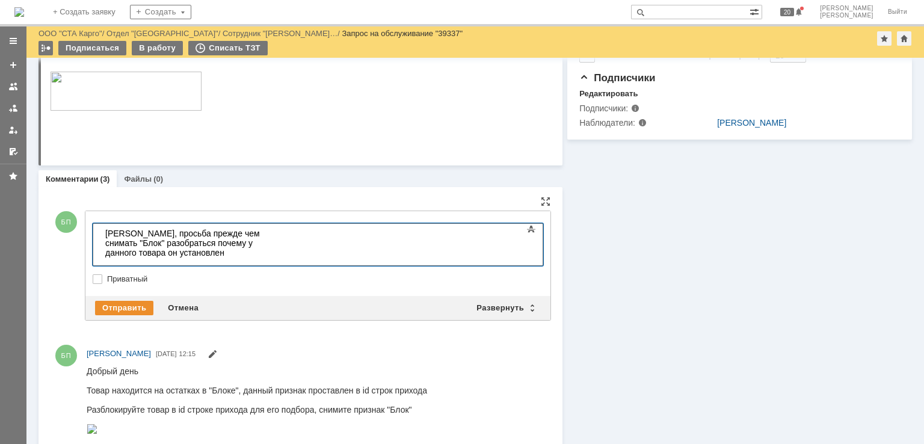
click at [145, 267] on div "Возможно данный товар НЕЛЬЗЯ отгружать" at bounding box center [190, 276] width 171 height 19
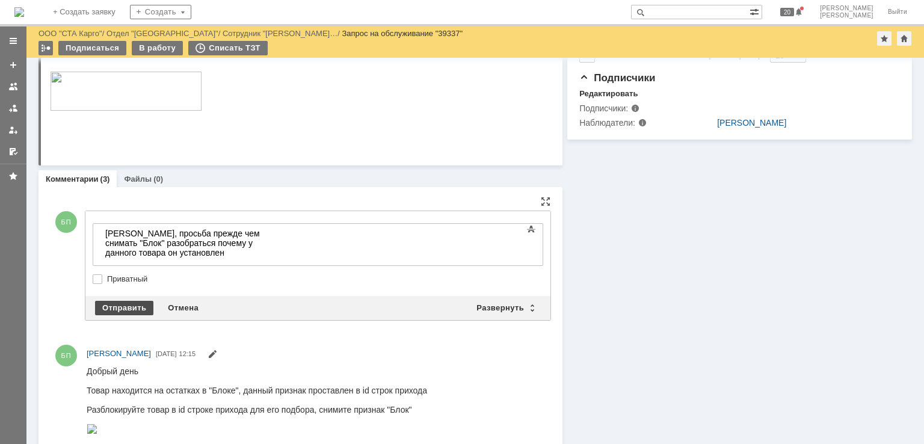
click at [126, 301] on div "Отправить" at bounding box center [124, 308] width 58 height 14
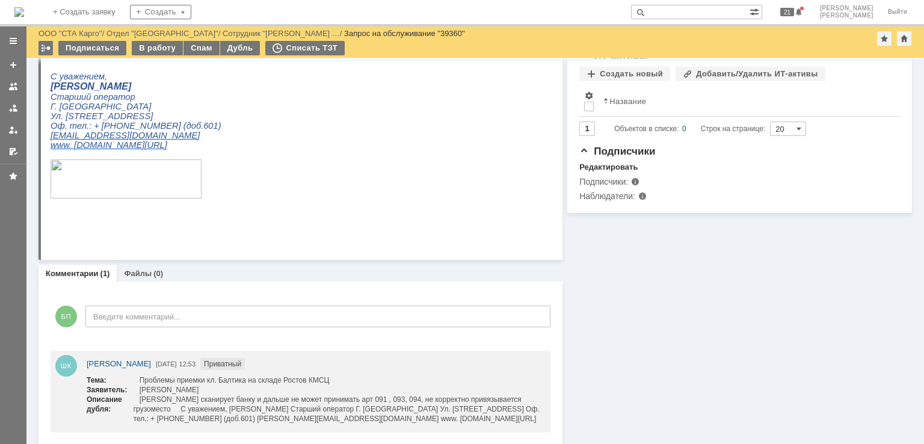
scroll to position [369, 0]
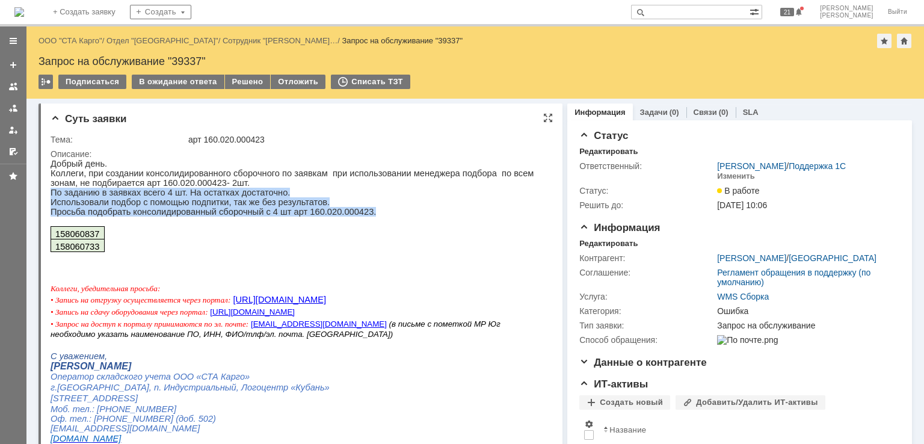
drag, startPoint x: 357, startPoint y: 214, endPoint x: 52, endPoint y: 191, distance: 306.0
click at [52, 191] on div "Добрый день. Коллеги, при создании консолидированного сборочного по заявкам при…" at bounding box center [297, 341] width 492 height 365
click at [113, 191] on p "По заданию в заявках всего 4 шт. На остатках достаточно." at bounding box center [297, 193] width 492 height 10
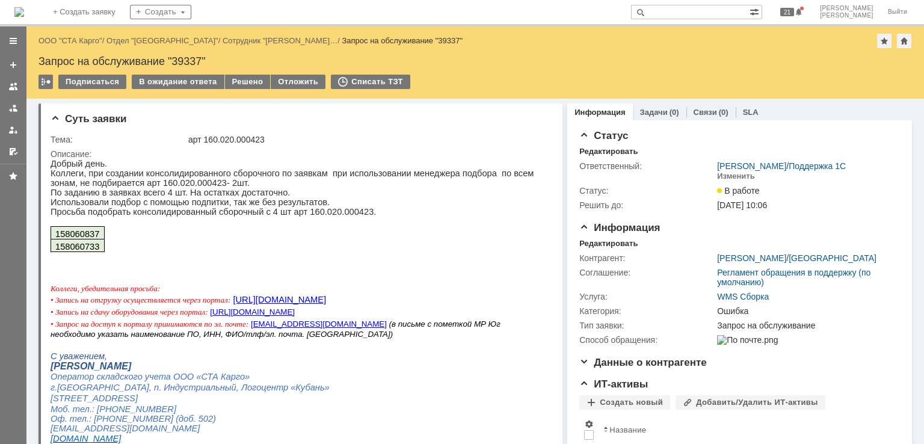
drag, startPoint x: 88, startPoint y: 44, endPoint x: 168, endPoint y: 34, distance: 80.6
click at [246, 82] on div "Решено" at bounding box center [248, 82] width 46 height 14
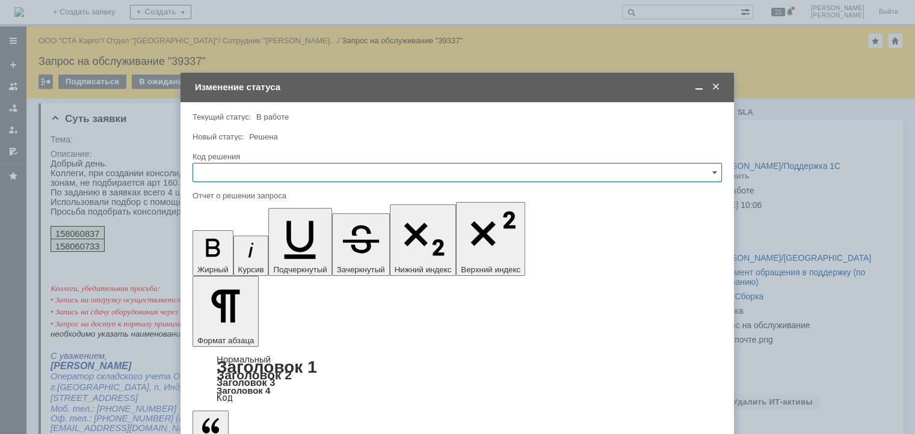
click at [275, 168] on input "text" at bounding box center [458, 172] width 530 height 19
click at [229, 329] on span "Решено" at bounding box center [457, 334] width 514 height 10
type input "Решено"
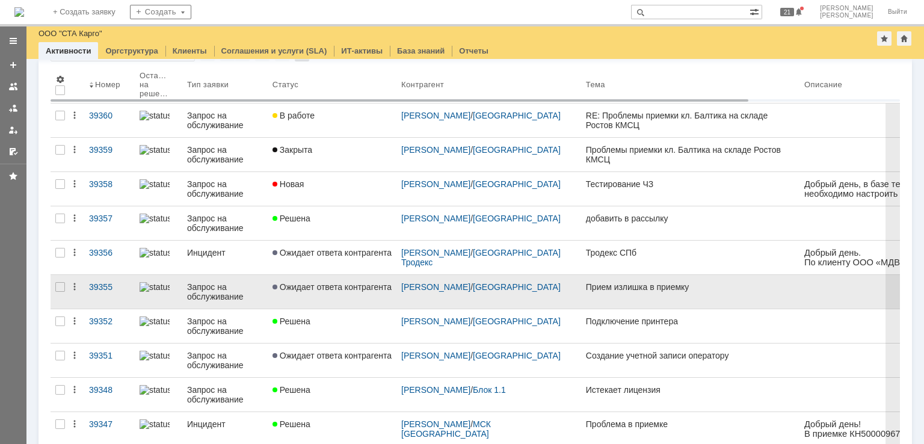
click at [604, 294] on link "Прием излишка в приемку" at bounding box center [690, 292] width 218 height 34
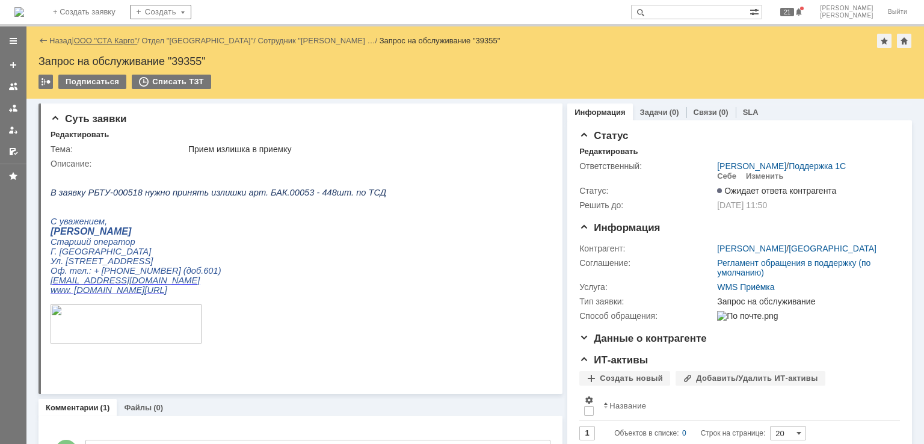
drag, startPoint x: 102, startPoint y: 40, endPoint x: 114, endPoint y: 39, distance: 11.5
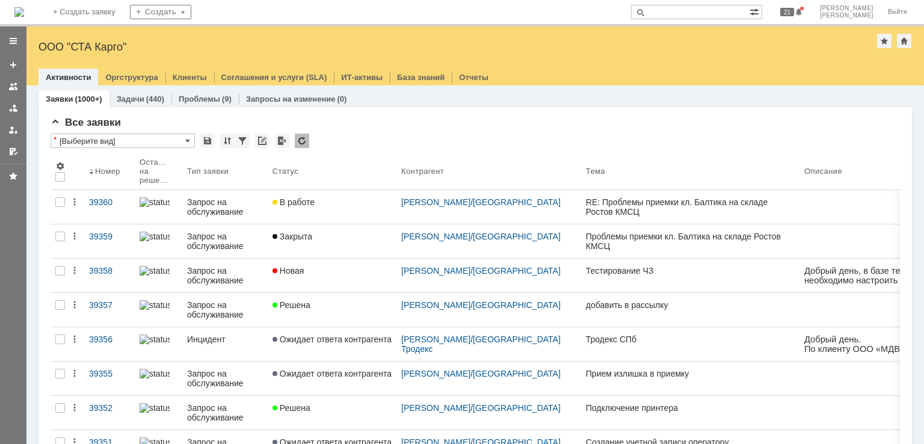
click at [24, 8] on img at bounding box center [19, 12] width 10 height 10
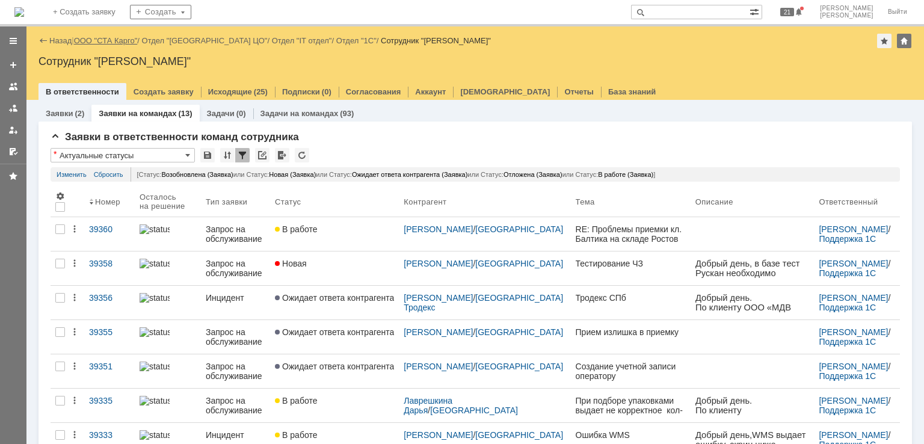
click at [101, 43] on link "ООО "СТА Карго"" at bounding box center [106, 40] width 64 height 9
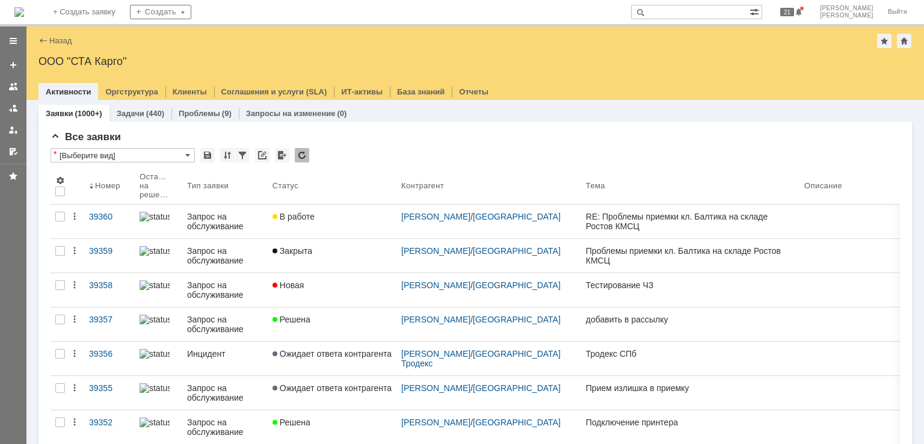
click at [24, 9] on img at bounding box center [19, 12] width 10 height 10
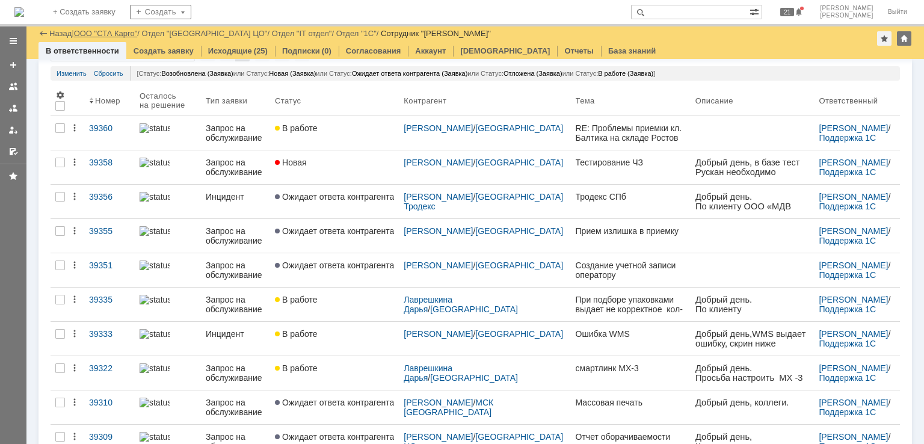
click at [112, 33] on link "ООО "СТА Карго"" at bounding box center [106, 33] width 64 height 9
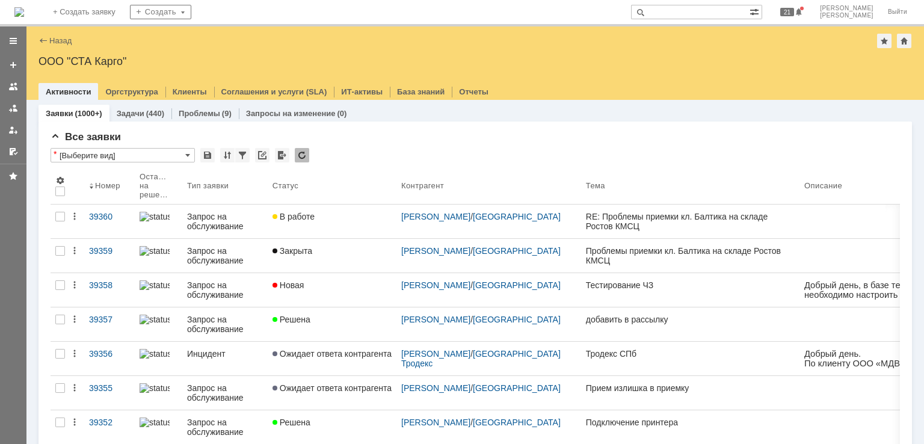
click at [24, 10] on img at bounding box center [19, 12] width 10 height 10
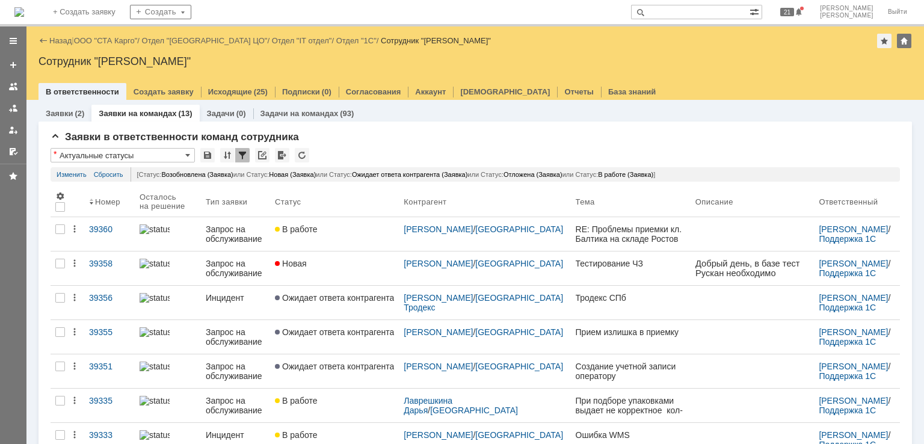
click at [24, 16] on img at bounding box center [19, 12] width 10 height 10
click at [24, 17] on img at bounding box center [19, 12] width 10 height 10
click at [24, 9] on img at bounding box center [19, 12] width 10 height 10
click at [96, 44] on link "ООО "СТА Карго"" at bounding box center [106, 40] width 64 height 9
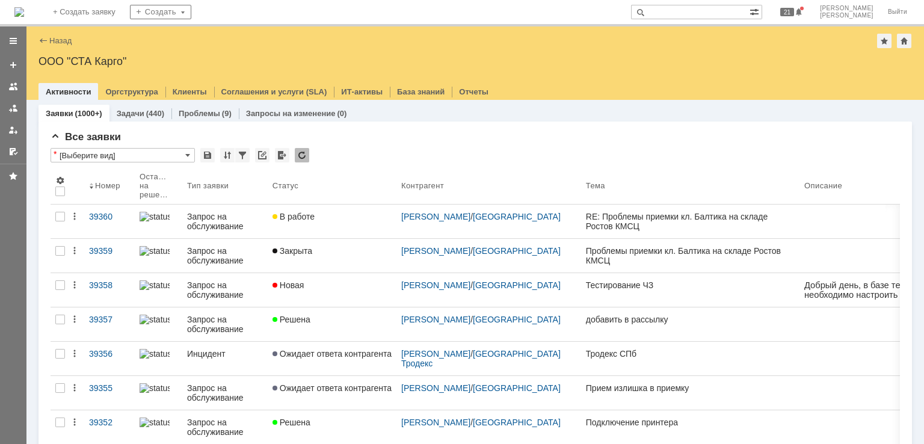
click at [24, 7] on img at bounding box center [19, 12] width 10 height 10
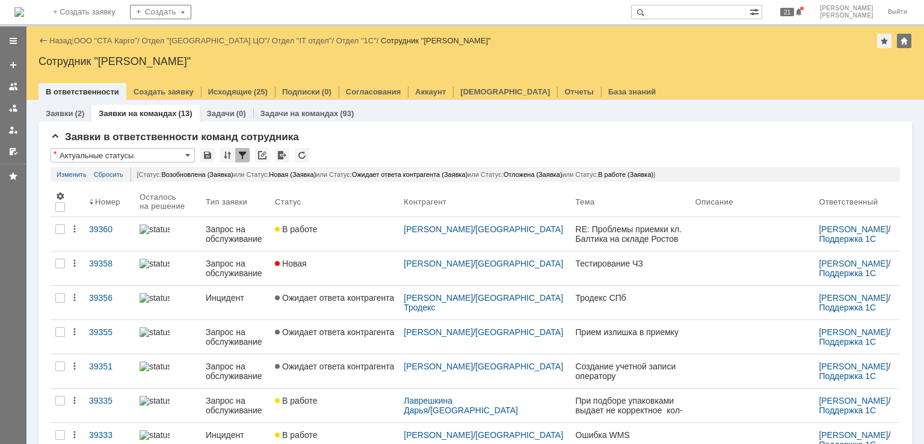
click at [24, 7] on img at bounding box center [19, 12] width 10 height 10
click at [108, 42] on link "ООО "СТА Карго"" at bounding box center [106, 40] width 64 height 9
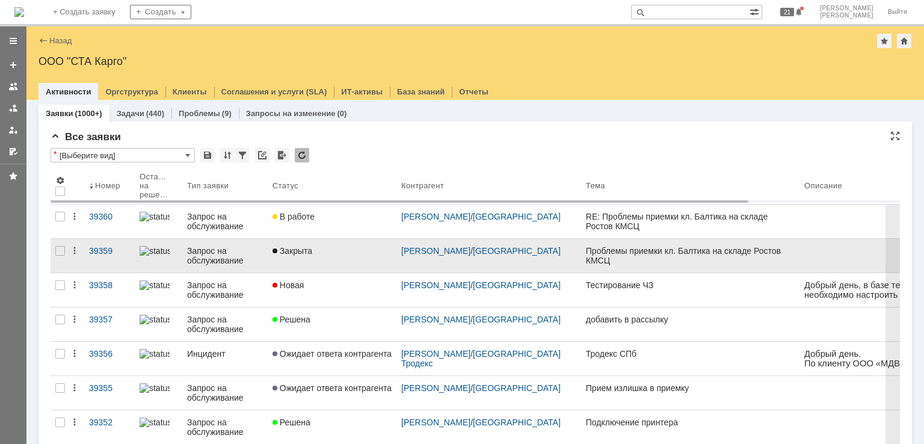
click at [339, 256] on link "Закрыта" at bounding box center [332, 256] width 129 height 34
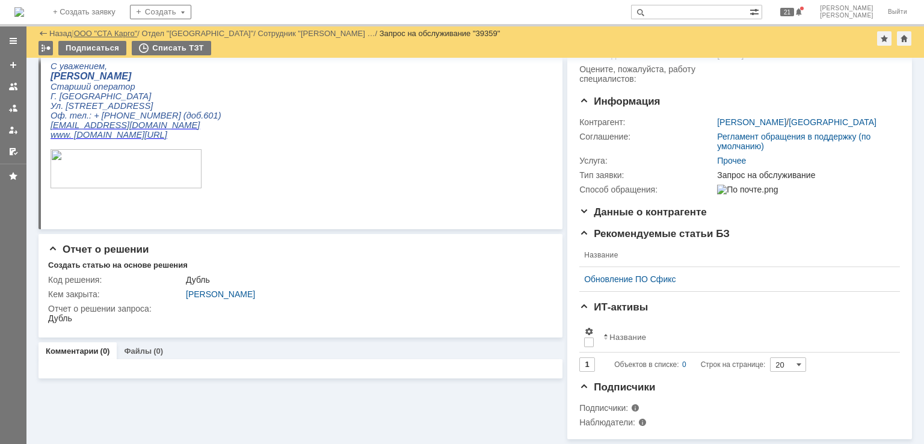
click at [120, 35] on link "ООО "СТА Карго"" at bounding box center [106, 33] width 64 height 9
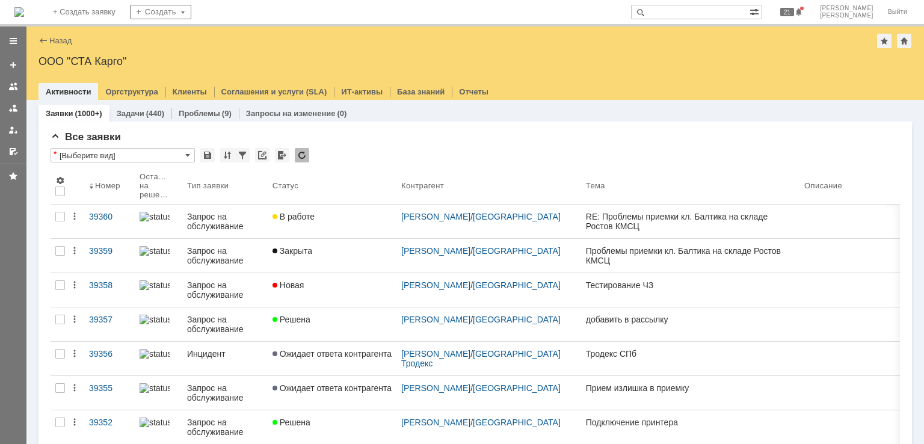
click at [24, 17] on img at bounding box center [19, 12] width 10 height 10
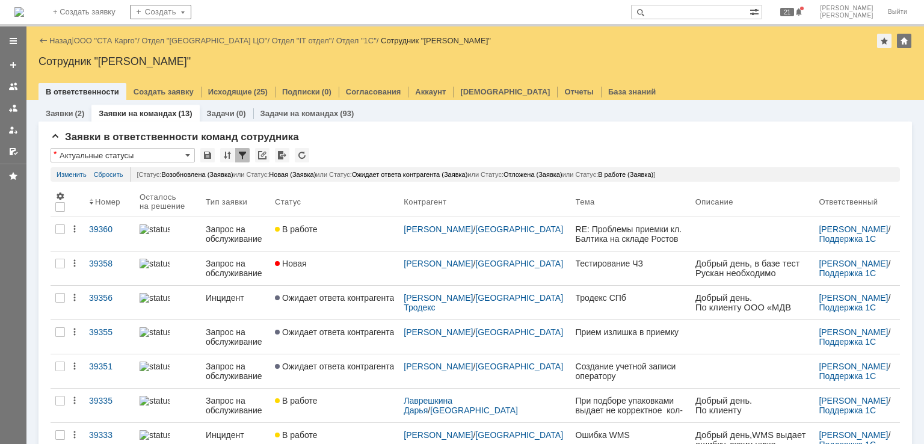
click at [97, 38] on link "ООО "СТА Карго"" at bounding box center [106, 40] width 64 height 9
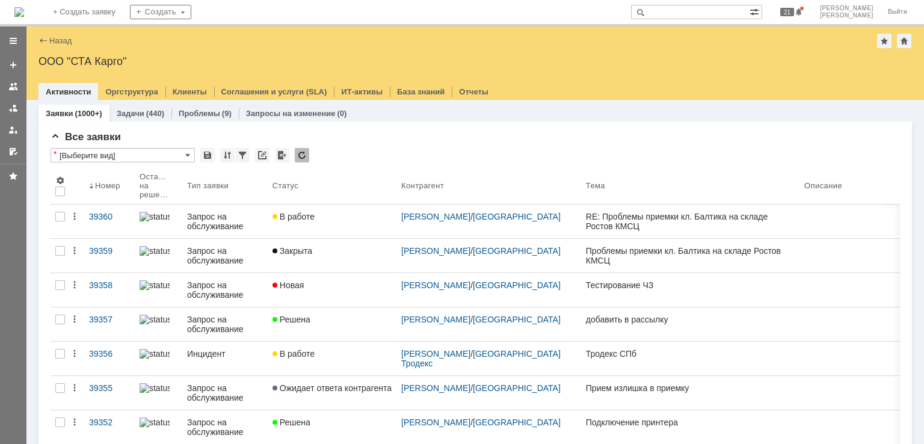
click at [24, 7] on img at bounding box center [19, 12] width 10 height 10
